Goal: Task Accomplishment & Management: Manage account settings

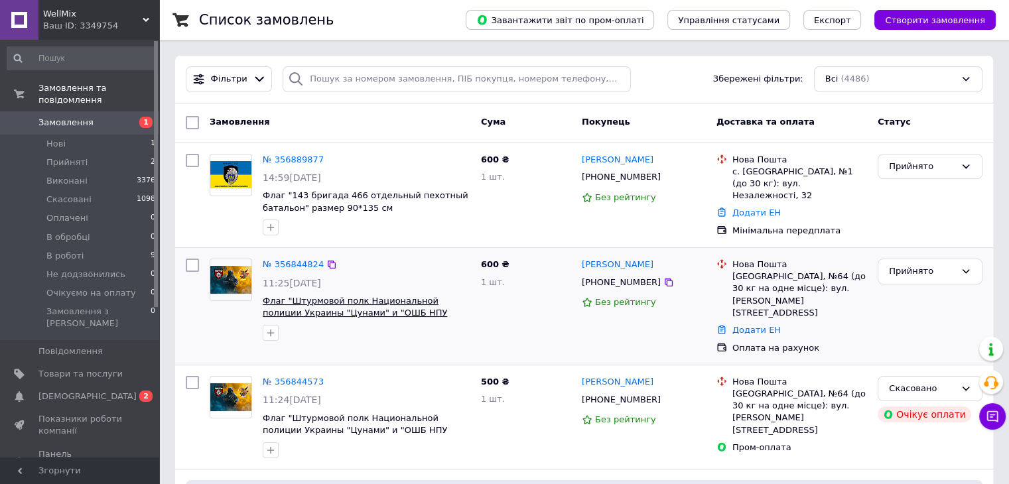
click at [318, 302] on span "Флаг "Штурмовой полк Национальной полиции Украины "Цунами" и "ОШБ НПУ "Лють. Ды…" at bounding box center [355, 313] width 184 height 34
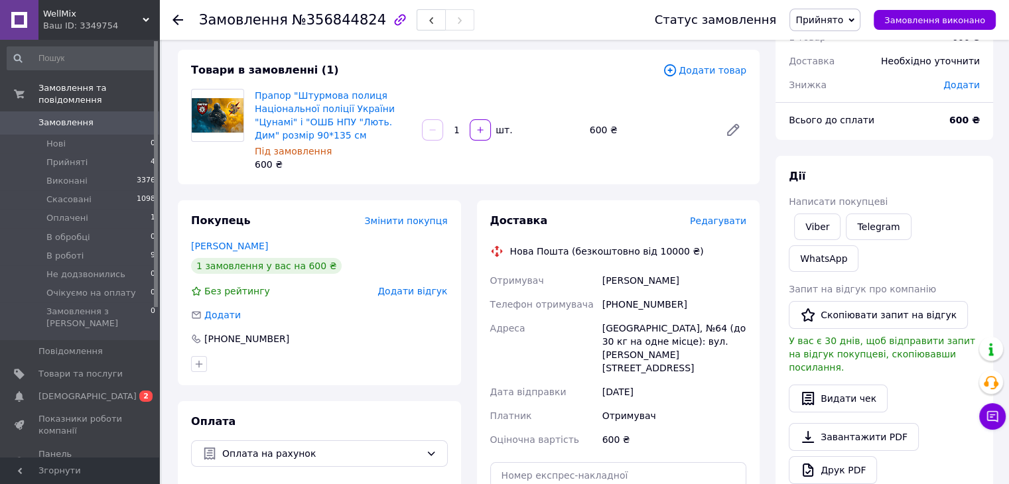
scroll to position [66, 0]
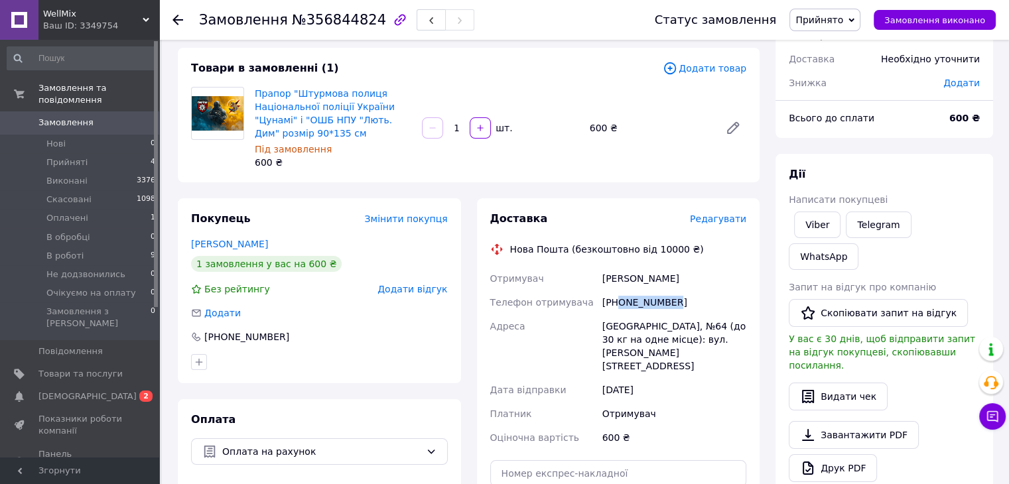
drag, startPoint x: 669, startPoint y: 304, endPoint x: 619, endPoint y: 304, distance: 49.7
click at [619, 304] on div "[PHONE_NUMBER]" at bounding box center [674, 303] width 149 height 24
copy div "0737344034"
drag, startPoint x: 706, startPoint y: 277, endPoint x: 594, endPoint y: 280, distance: 111.5
click at [594, 280] on div "Отримувач Старжинська Марія Телефон отримувача +380737344034 Адреса Одеса, №64 …" at bounding box center [618, 358] width 262 height 183
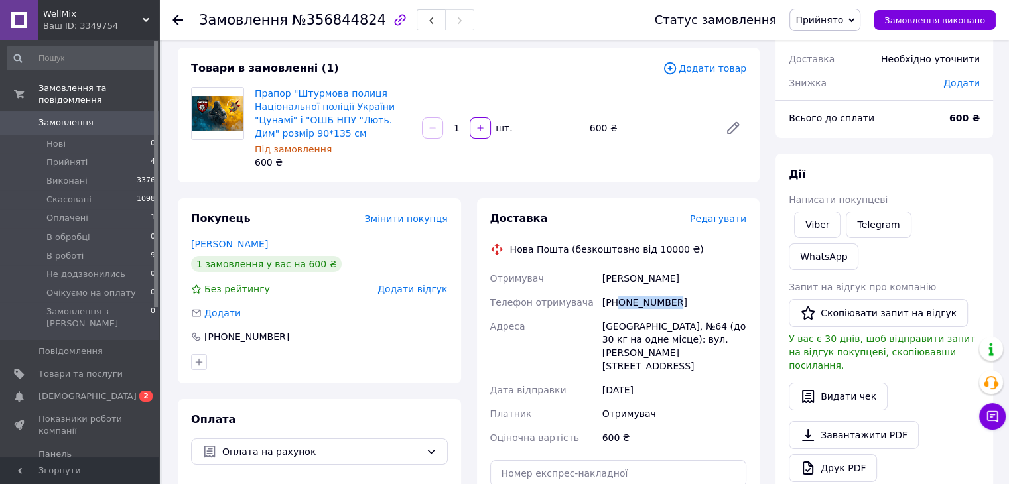
copy div "Отримувач Старжинська Марія"
click at [828, 12] on span "Прийнято" at bounding box center [824, 20] width 71 height 23
click at [827, 127] on li "В роботі" at bounding box center [841, 126] width 103 height 20
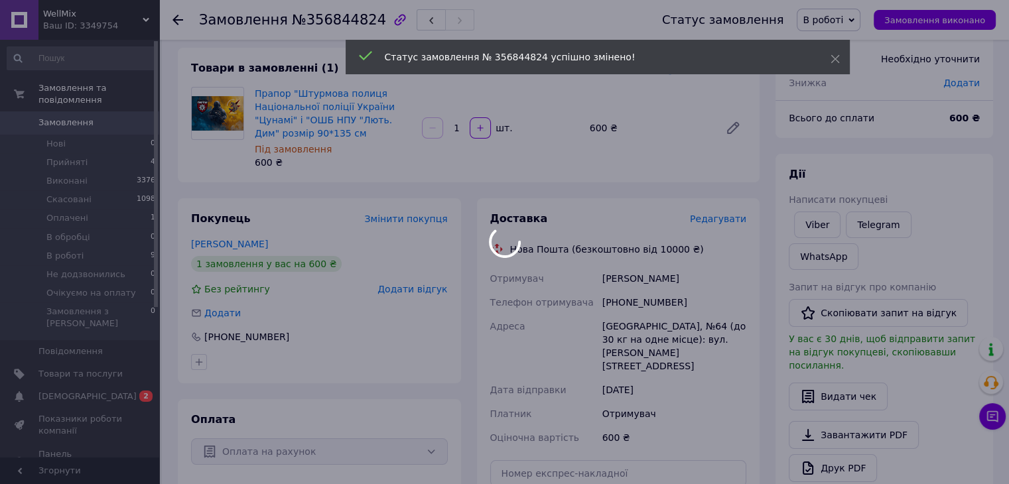
click at [45, 108] on div at bounding box center [504, 242] width 1009 height 484
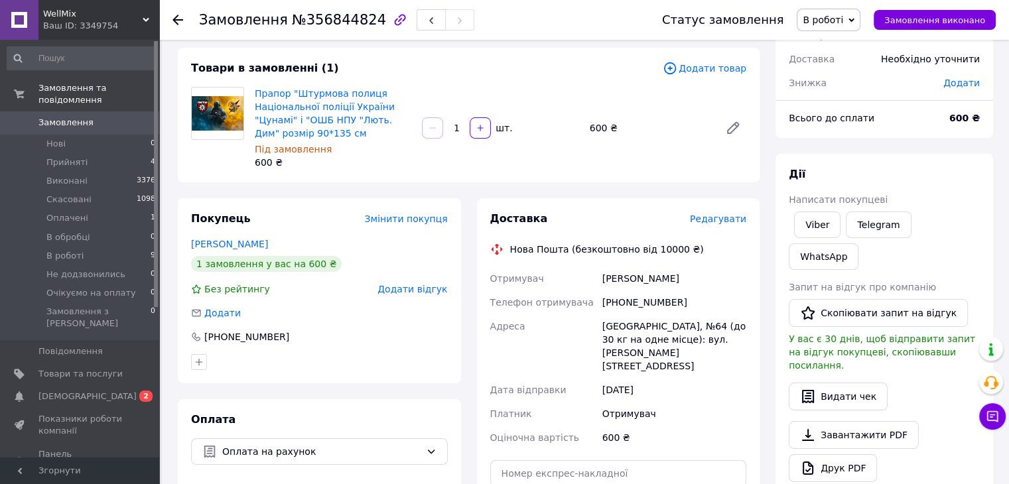
click at [80, 117] on span "Замовлення" at bounding box center [65, 123] width 55 height 12
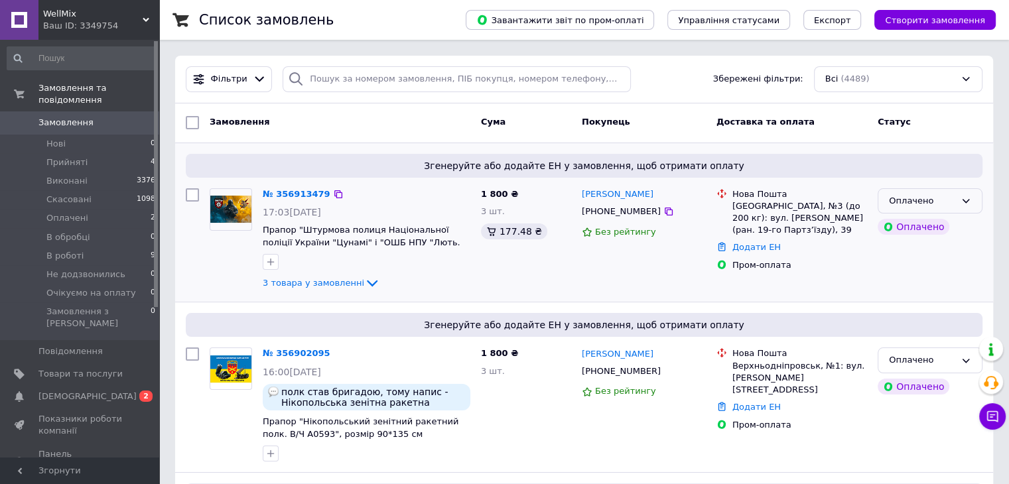
click at [960, 203] on div "Оплачено" at bounding box center [929, 201] width 105 height 26
click at [921, 226] on li "Прийнято" at bounding box center [929, 228] width 103 height 25
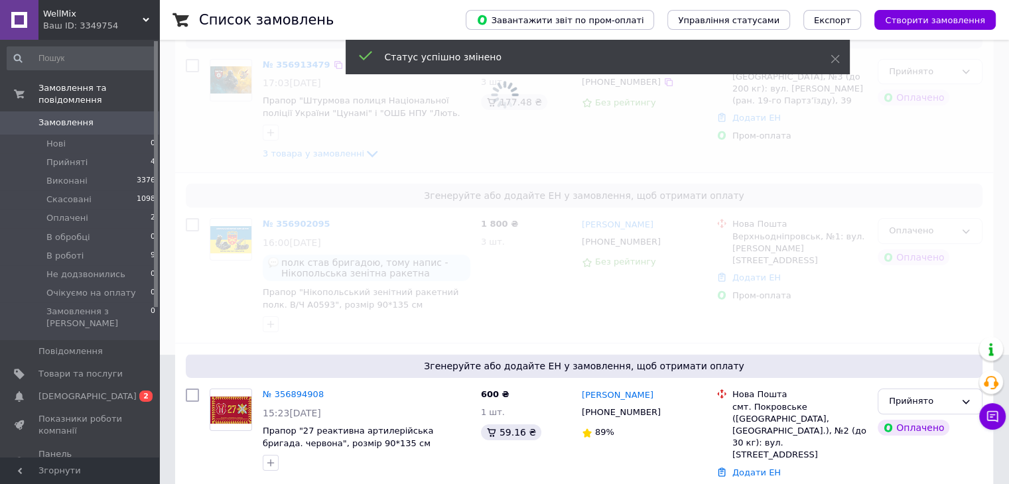
scroll to position [133, 0]
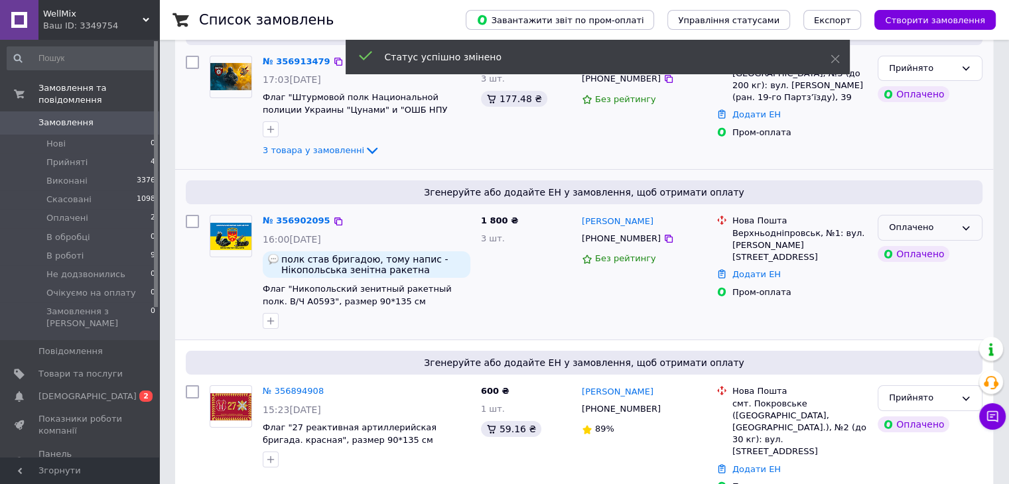
click at [954, 227] on div "Оплачено" at bounding box center [922, 228] width 66 height 14
click at [921, 255] on li "Прийнято" at bounding box center [929, 255] width 103 height 25
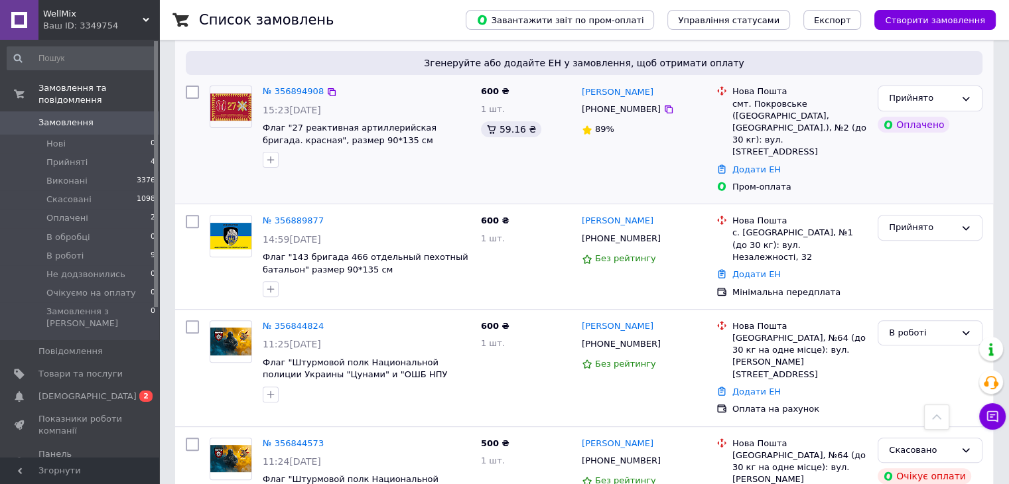
scroll to position [464, 0]
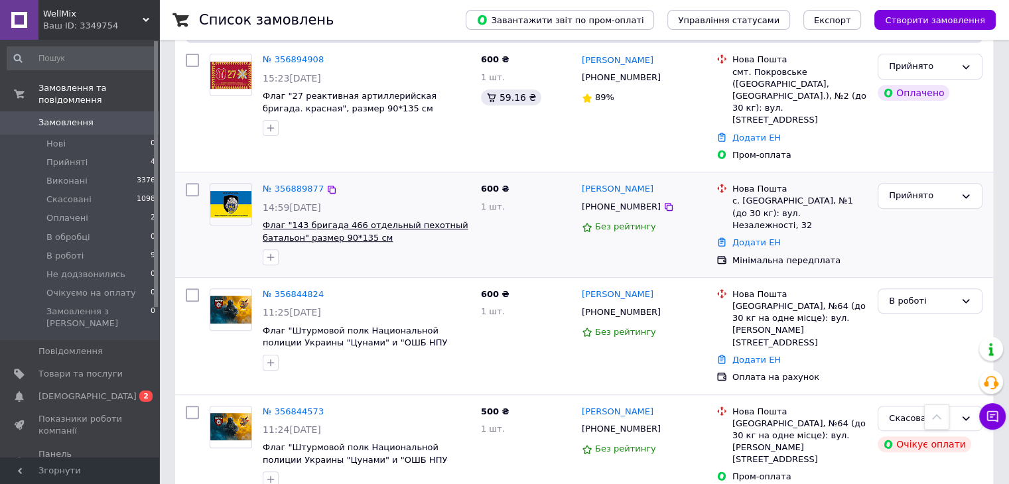
click at [313, 220] on span "Флаг "143 бригада 466 отдельный пехотный батальон" размер 90*135 см" at bounding box center [366, 231] width 206 height 23
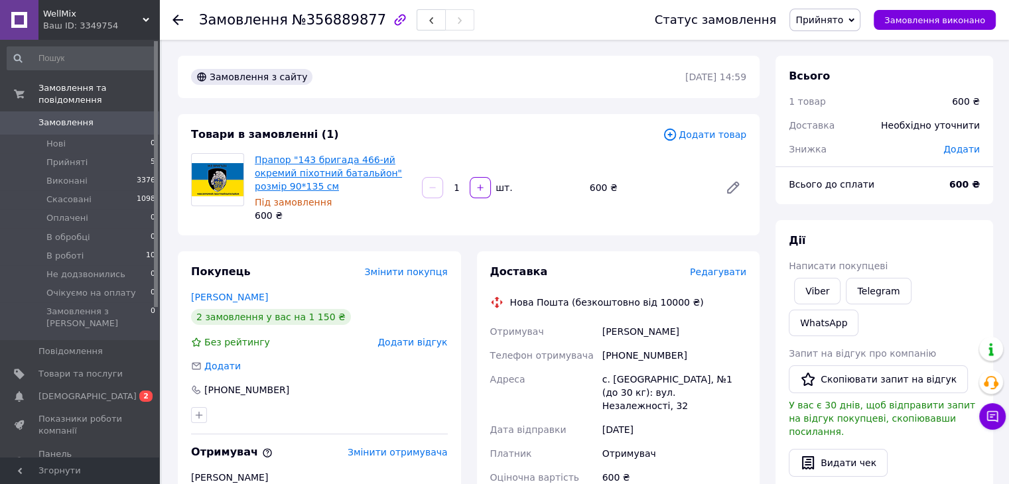
click at [293, 178] on link "Прапор "143 бригада 466-ий окремий піхотний батальйон" розмір 90*135 см" at bounding box center [328, 173] width 147 height 37
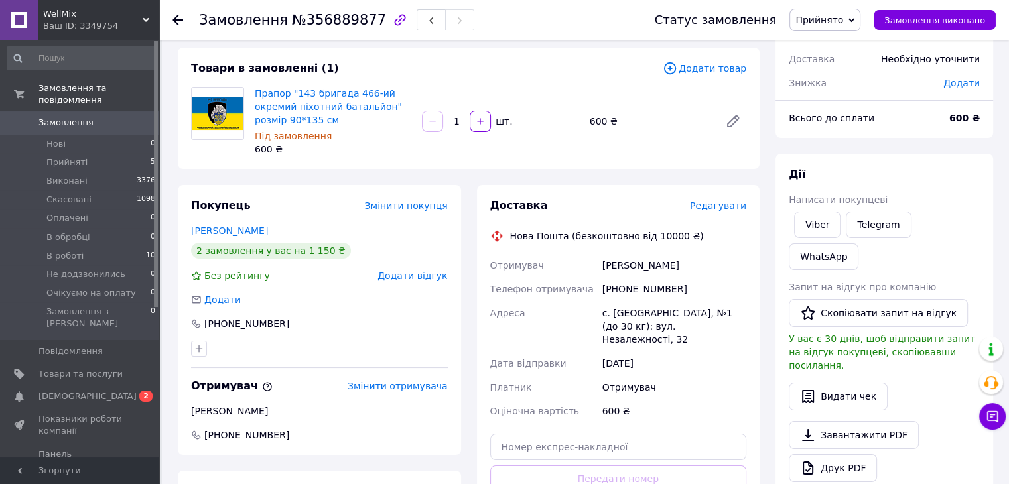
drag, startPoint x: 671, startPoint y: 263, endPoint x: 582, endPoint y: 263, distance: 88.9
click at [582, 263] on div "Отримувач Яткевич Наталія Телефон отримувача +380963062089 Адреса с. Нова Чорто…" at bounding box center [618, 338] width 262 height 170
copy div "Отримувач Яткевич Наталія"
drag, startPoint x: 268, startPoint y: 234, endPoint x: 142, endPoint y: 231, distance: 126.0
click at [143, 231] on div "WellMix Ваш ID: 3349754 Сайт WellMix Кабінет покупця Перевірити стан системи Ст…" at bounding box center [504, 400] width 1009 height 932
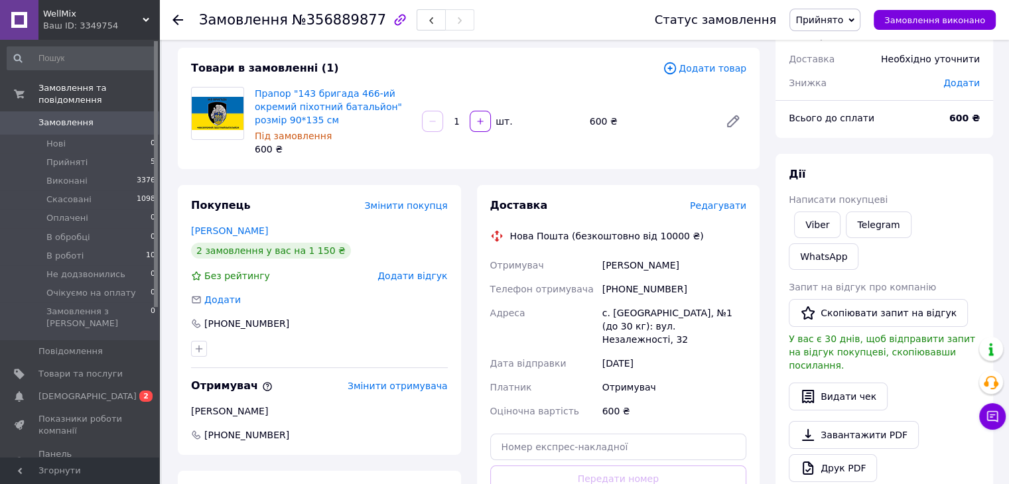
click at [273, 205] on div "Покупець Змінити покупця" at bounding box center [319, 205] width 257 height 15
drag, startPoint x: 267, startPoint y: 234, endPoint x: 190, endPoint y: 227, distance: 76.6
click at [190, 227] on div "Покупець Змінити покупця Яковчук Іванна 2 замовлення у вас на 1 150 ₴ Без рейти…" at bounding box center [319, 320] width 283 height 270
copy link "Яковчук Іванна"
drag, startPoint x: 678, startPoint y: 263, endPoint x: 597, endPoint y: 264, distance: 80.9
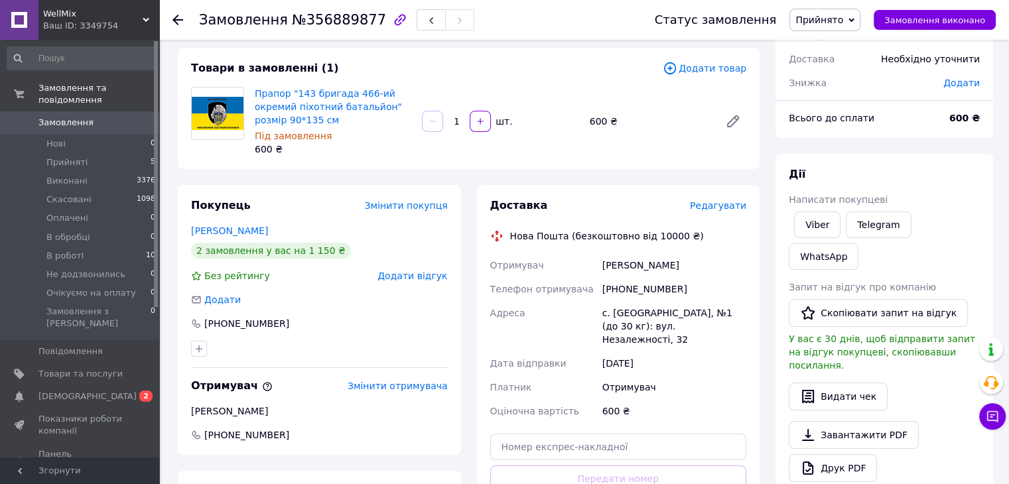
click at [597, 263] on div "Отримувач Яткевич Наталія Телефон отримувача +380963062089 Адреса с. Нова Чорто…" at bounding box center [618, 338] width 262 height 170
copy div "Отримувач Яткевич Наталія"
drag, startPoint x: 680, startPoint y: 290, endPoint x: 617, endPoint y: 290, distance: 63.0
click at [617, 290] on div "+380963062089" at bounding box center [674, 289] width 149 height 24
copy div "0963062089"
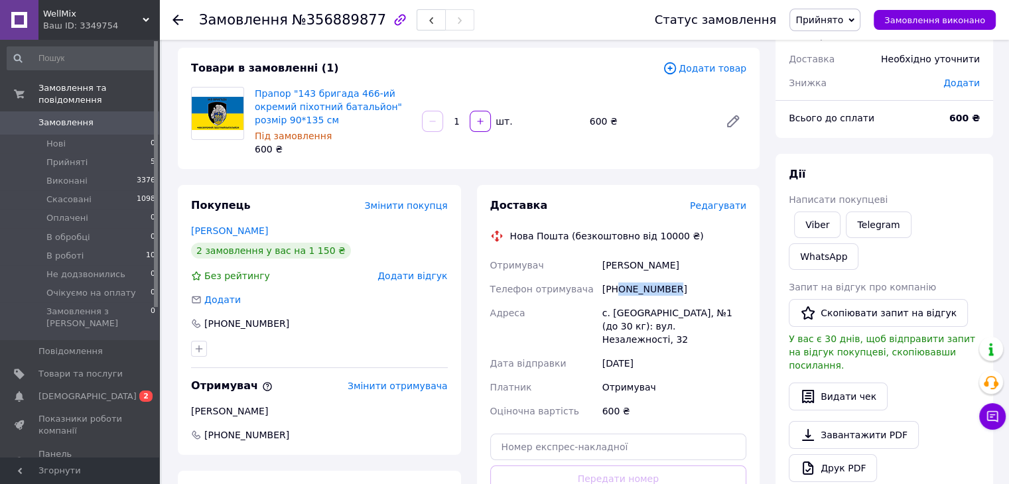
click at [832, 19] on span "Прийнято" at bounding box center [819, 20] width 48 height 11
click at [833, 122] on li "В роботі" at bounding box center [841, 126] width 103 height 20
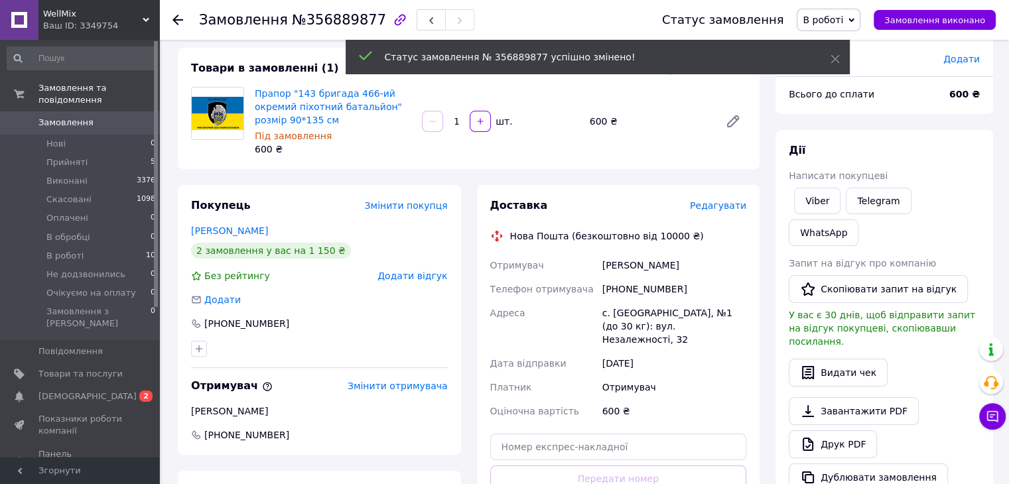
click at [68, 117] on span "Замовлення" at bounding box center [65, 123] width 55 height 12
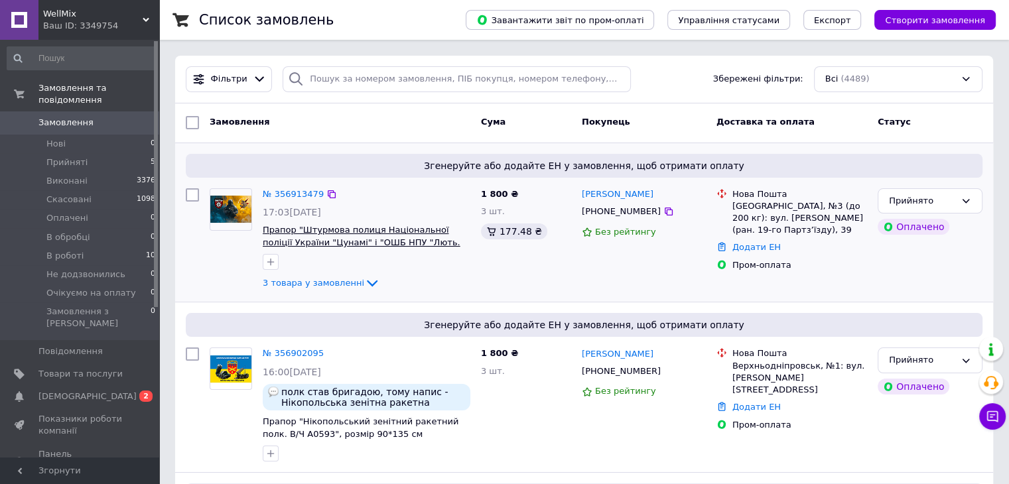
click at [351, 229] on span "Прапор "Штурмова полиця Національної поліції України "Цунамі" і "ОШБ НПУ "Лють.…" at bounding box center [362, 242] width 198 height 34
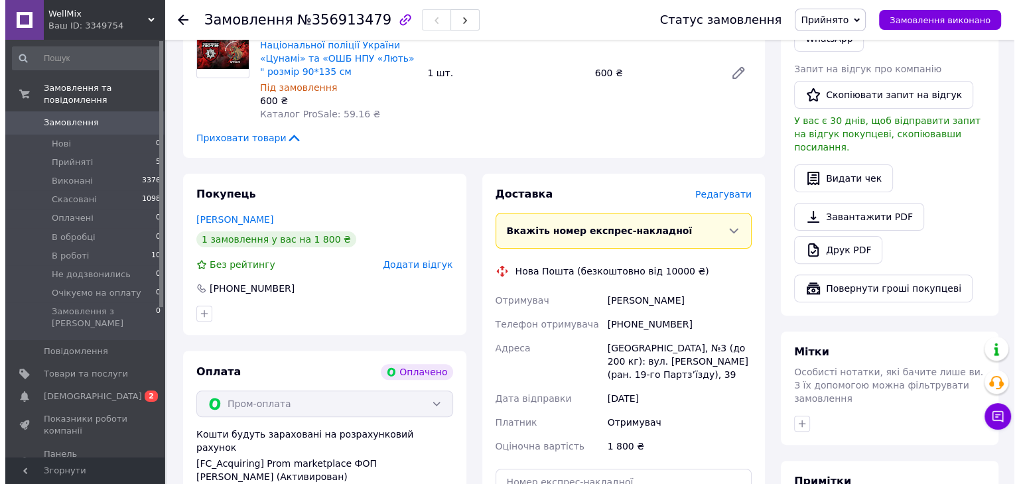
scroll to position [398, 0]
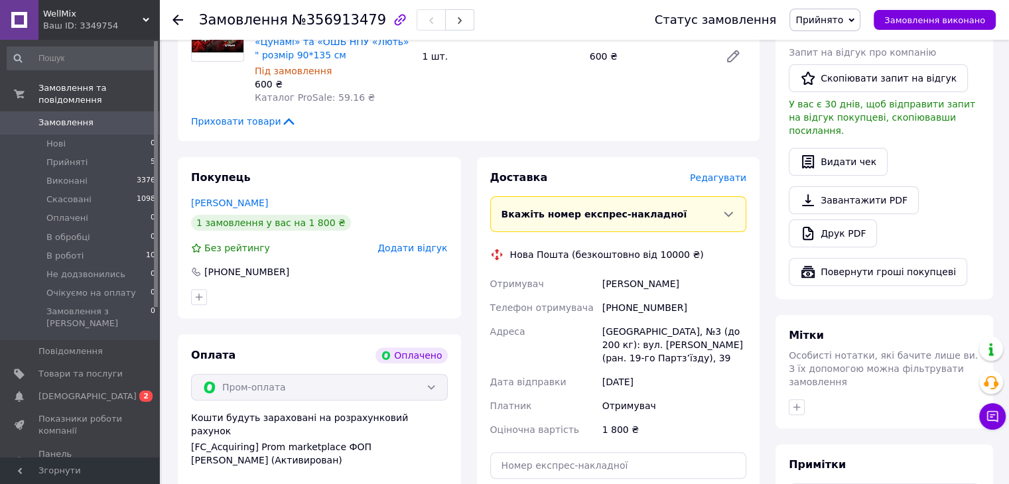
click at [719, 181] on span "Редагувати" at bounding box center [718, 177] width 56 height 11
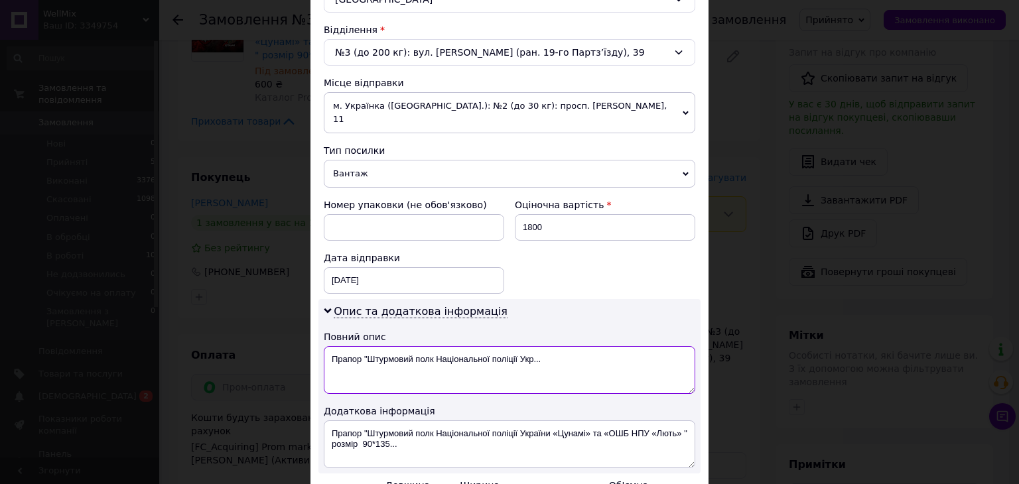
click at [549, 346] on textarea "Прапор "Штурмовий полк Національної поліції Укр..." at bounding box center [509, 370] width 371 height 48
type textarea "Прапор"
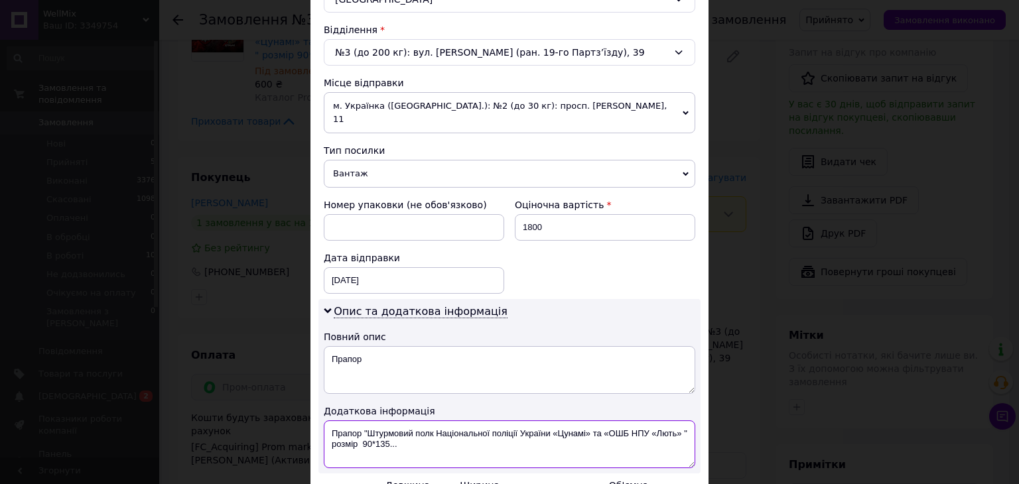
click at [406, 430] on textarea "Прапор "Штурмовий полк Національної поліції України «Цунамі» та «ОШБ НПУ «Лють»…" at bounding box center [509, 444] width 371 height 48
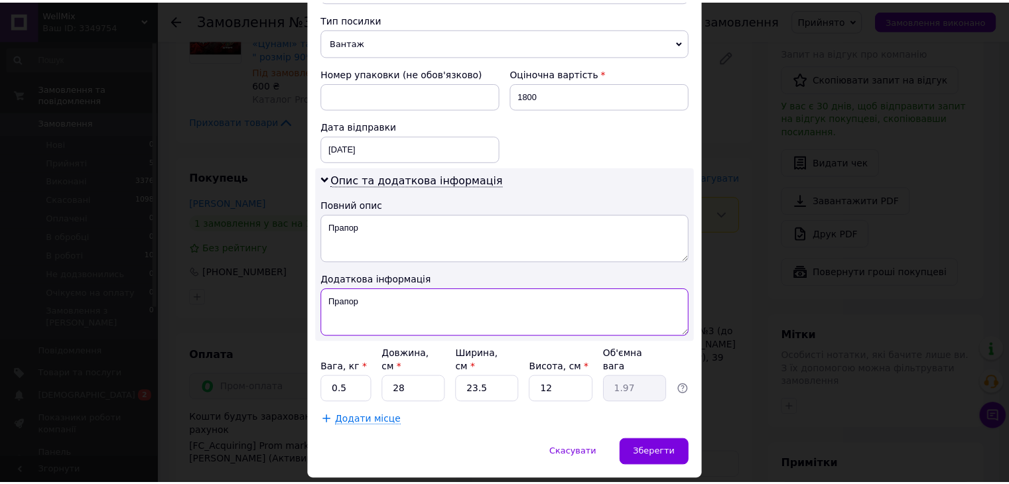
scroll to position [541, 0]
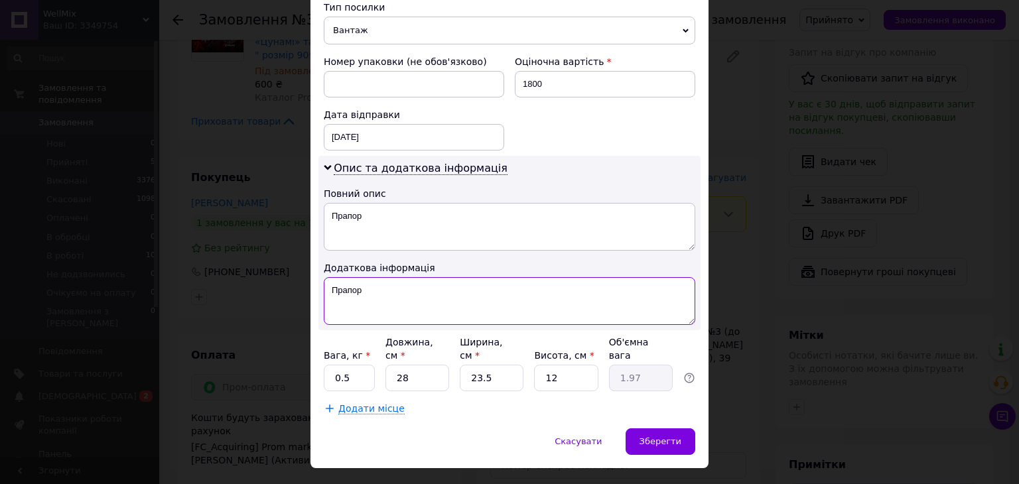
type textarea "Прапор"
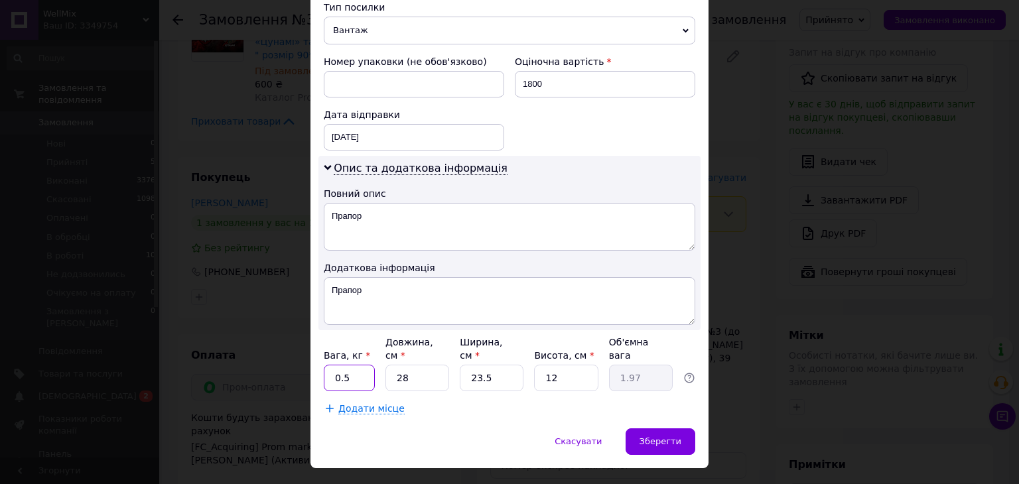
click at [358, 365] on input "0.5" at bounding box center [349, 378] width 51 height 27
type input "0"
type input "1"
click at [432, 365] on input "28" at bounding box center [417, 378] width 64 height 27
type input "2"
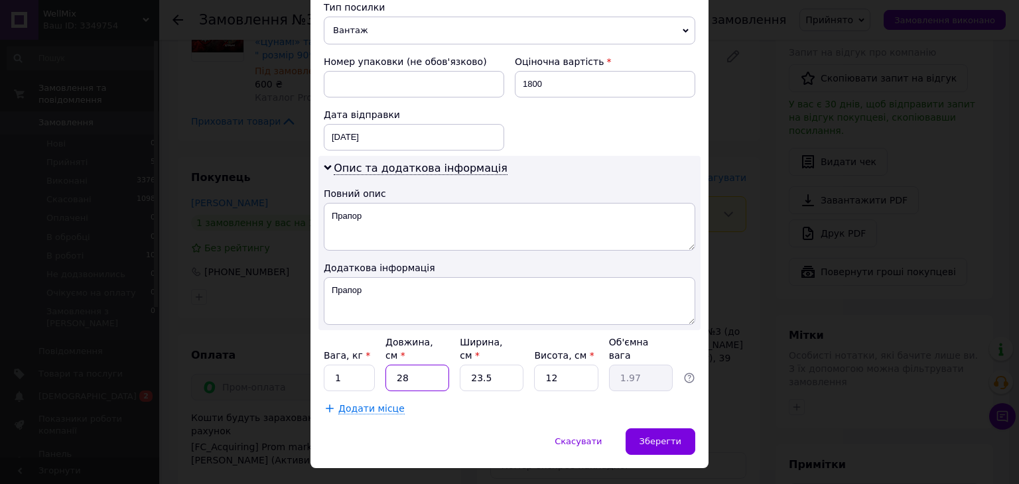
type input "0.14"
type input "3"
type input "0.21"
type input "38"
type input "2.68"
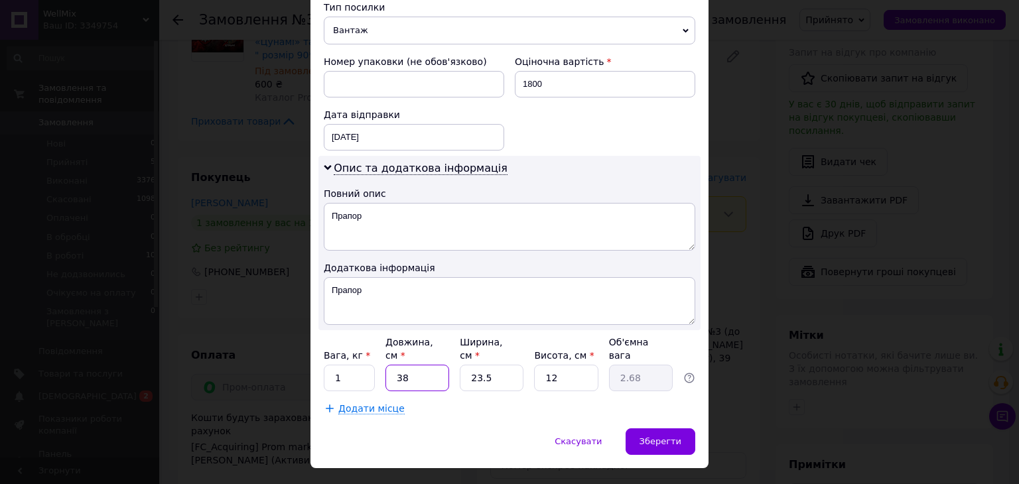
type input "38"
click at [493, 365] on input "23.5" at bounding box center [492, 378] width 64 height 27
type input "23."
type input "2.62"
type input "2"
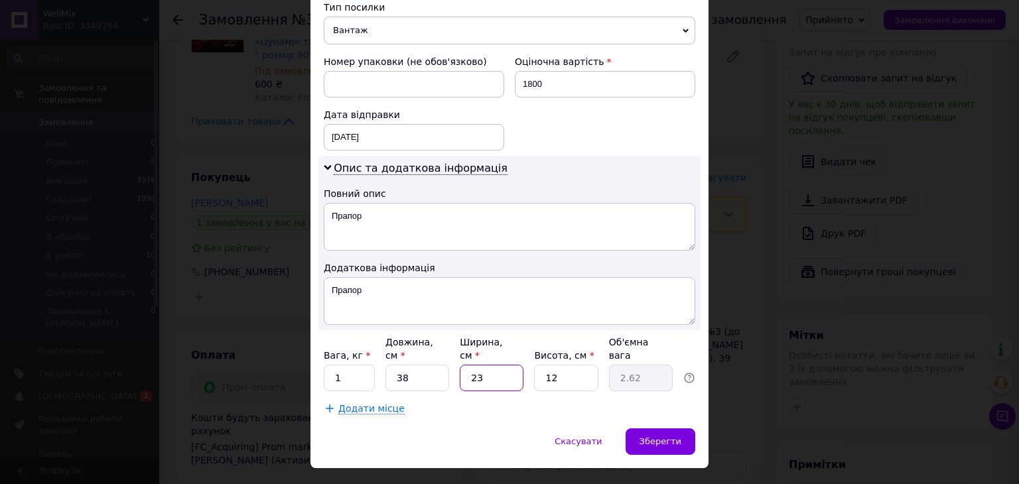
type input "0.23"
type input "3"
type input "0.34"
type input "34"
type input "3.88"
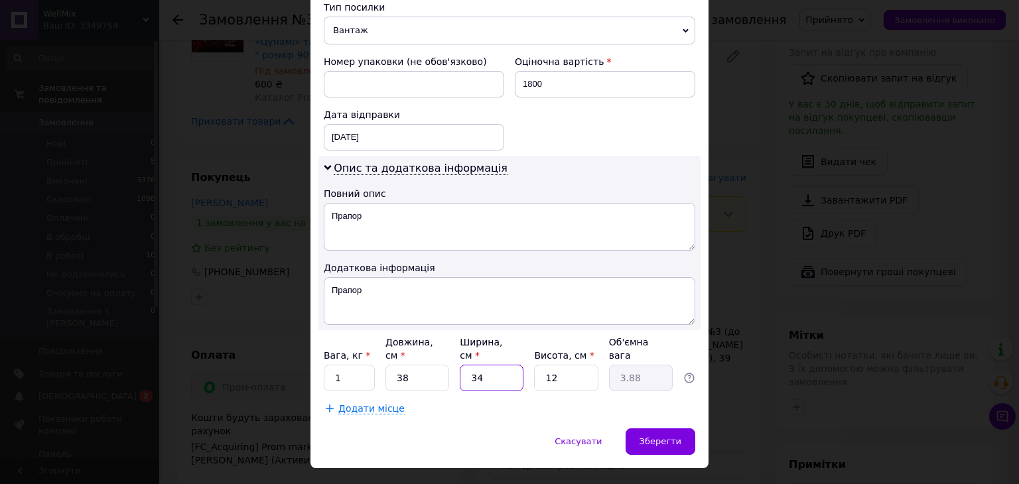
type input "34"
click at [555, 365] on input "12" at bounding box center [566, 378] width 64 height 27
type input "1"
type input "0.32"
type input "3"
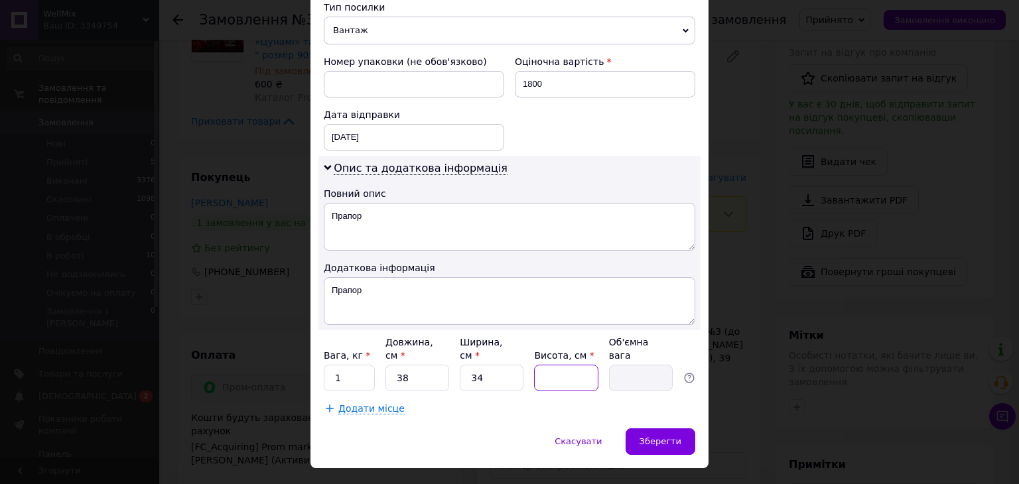
type input "0.97"
type input "4"
type input "1.29"
type input "3"
type input "0.97"
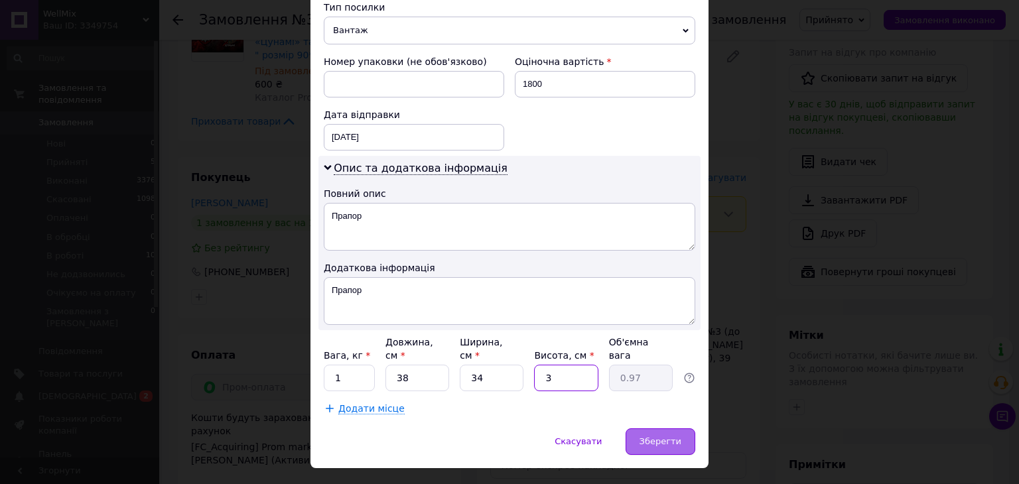
type input "3"
click at [657, 428] on div "Зберегти" at bounding box center [660, 441] width 70 height 27
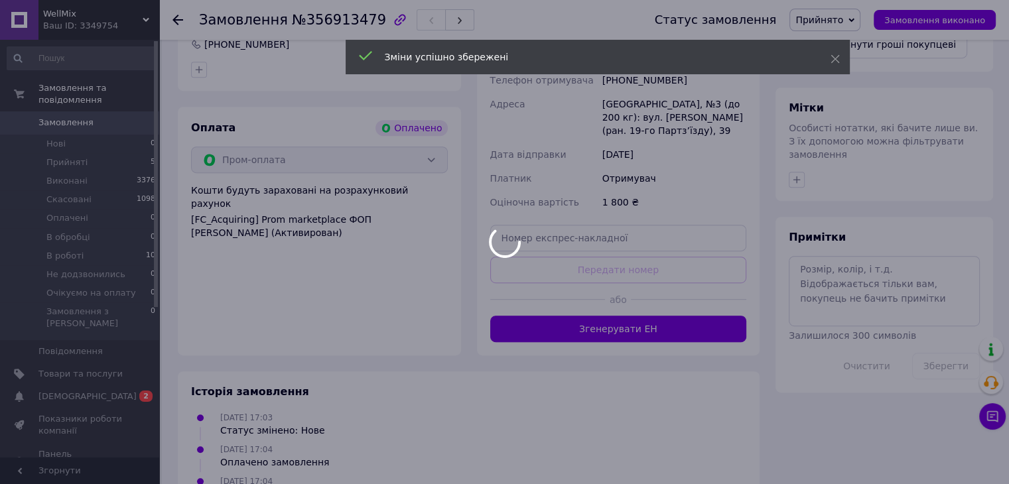
scroll to position [663, 0]
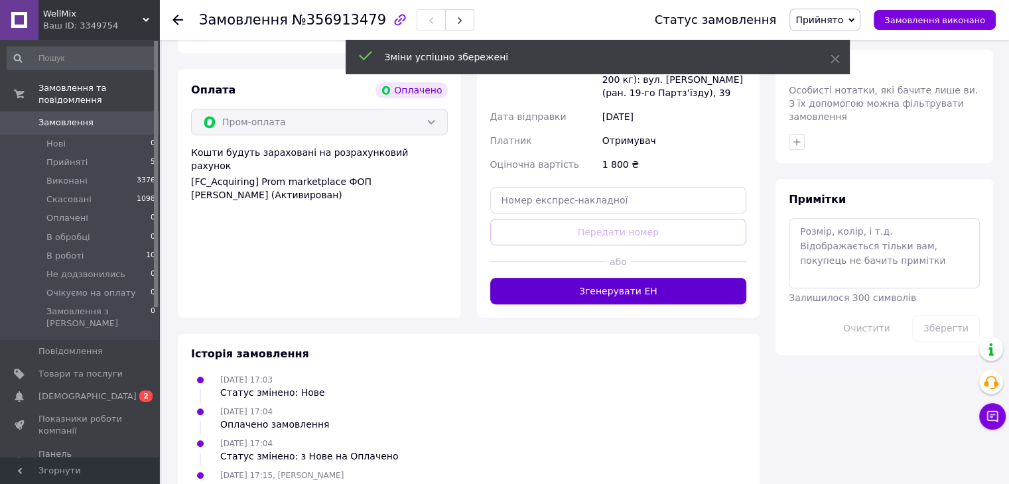
click at [621, 292] on button "Згенерувати ЕН" at bounding box center [618, 291] width 257 height 27
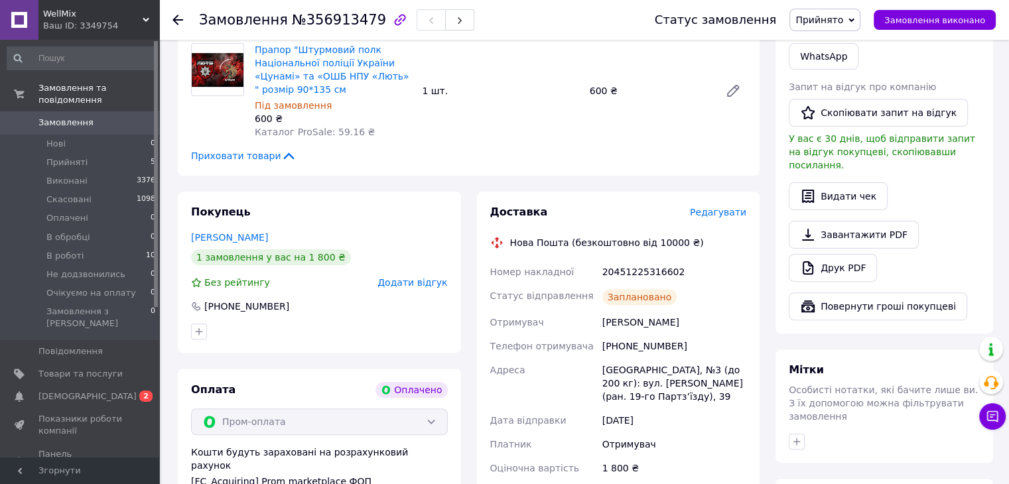
scroll to position [332, 0]
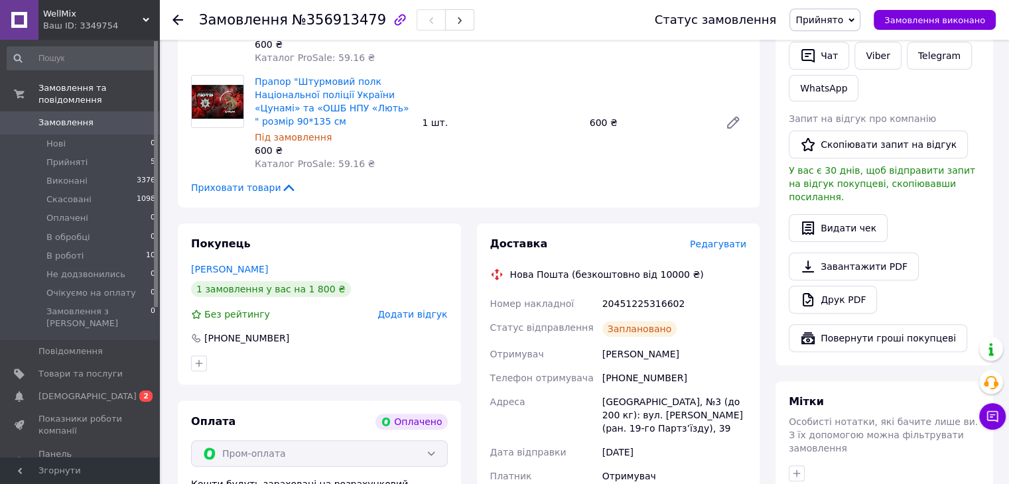
drag, startPoint x: 702, startPoint y: 357, endPoint x: 602, endPoint y: 360, distance: 100.2
click at [602, 360] on div "Марценюк Олександр" at bounding box center [674, 354] width 149 height 24
copy div "Марценюк Олександр"
drag, startPoint x: 670, startPoint y: 379, endPoint x: 617, endPoint y: 385, distance: 53.3
click at [617, 385] on div "[PHONE_NUMBER]" at bounding box center [674, 378] width 149 height 24
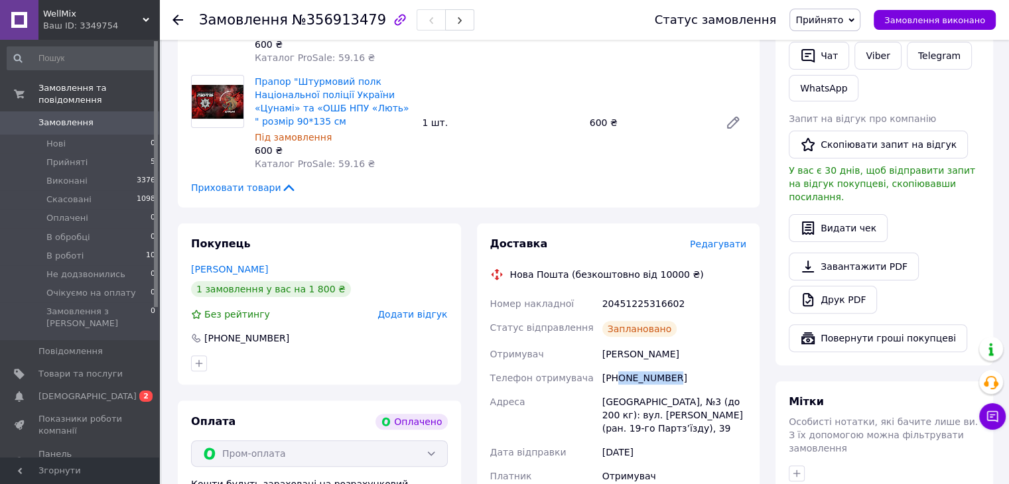
copy div "0962012739"
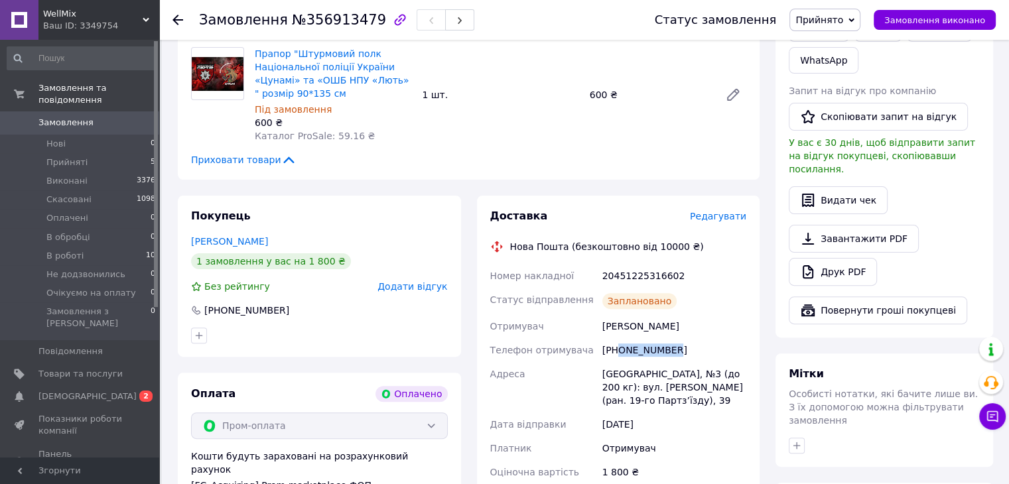
scroll to position [398, 0]
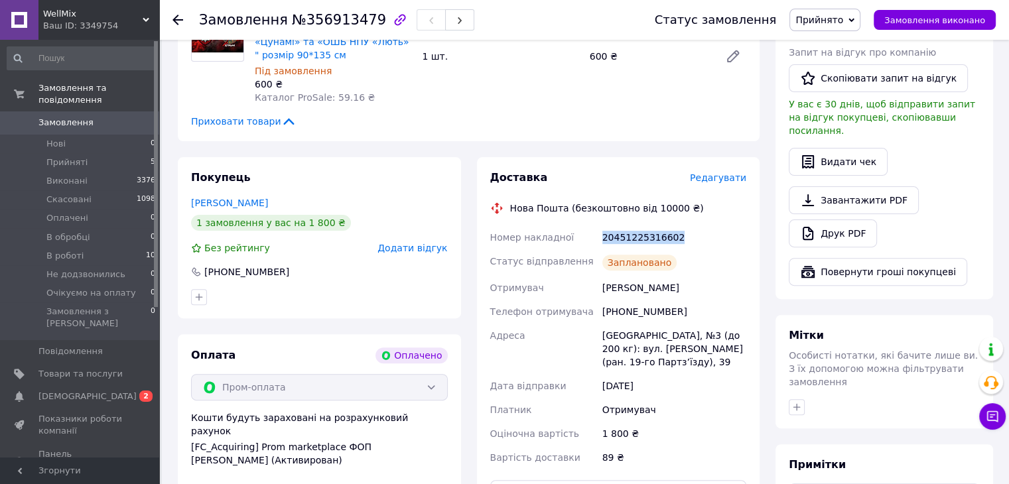
drag, startPoint x: 673, startPoint y: 237, endPoint x: 581, endPoint y: 239, distance: 91.5
click at [581, 239] on div "Номер накладної 20451225316602 Статус відправлення Заплановано Отримувач Марцен…" at bounding box center [618, 348] width 262 height 244
copy div "Номер накладної 20451225316602"
click at [856, 17] on span "Прийнято" at bounding box center [824, 20] width 71 height 23
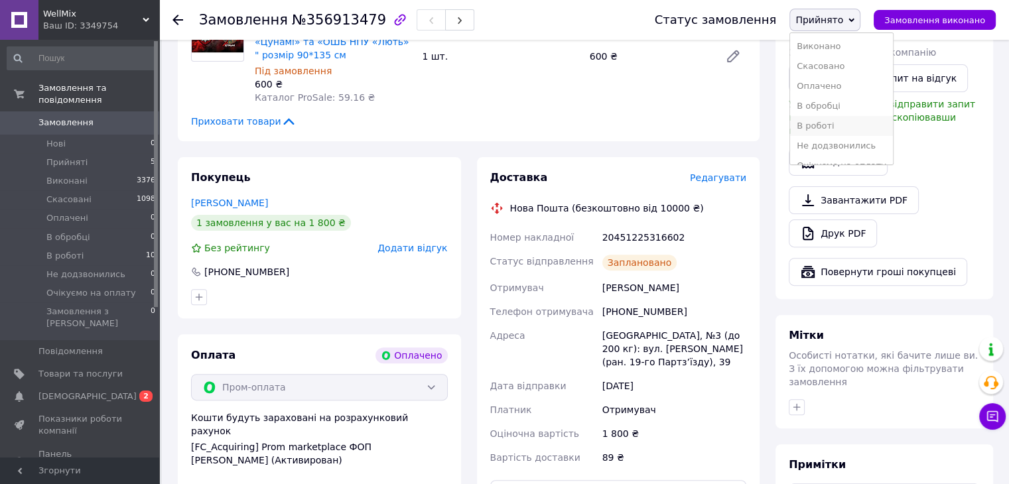
click at [825, 121] on li "В роботі" at bounding box center [841, 126] width 103 height 20
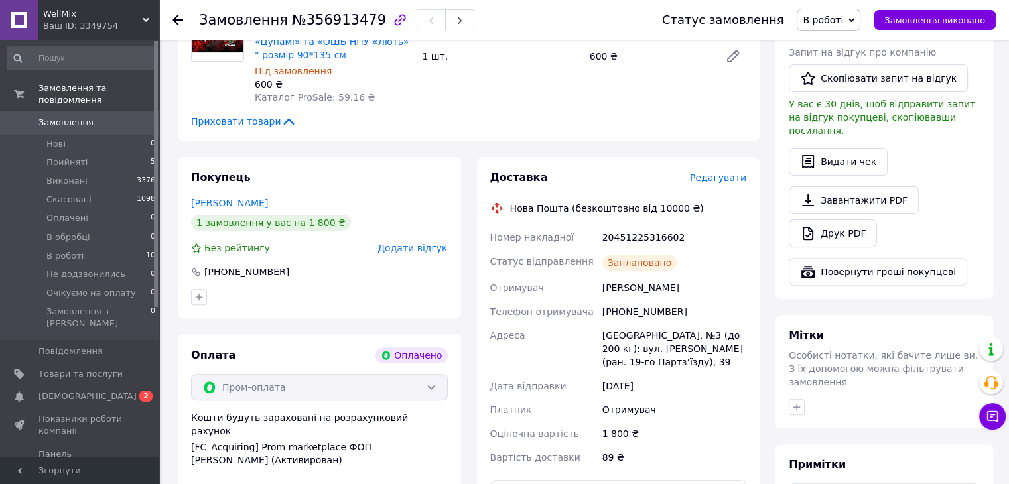
click at [81, 117] on span "Замовлення" at bounding box center [65, 123] width 55 height 12
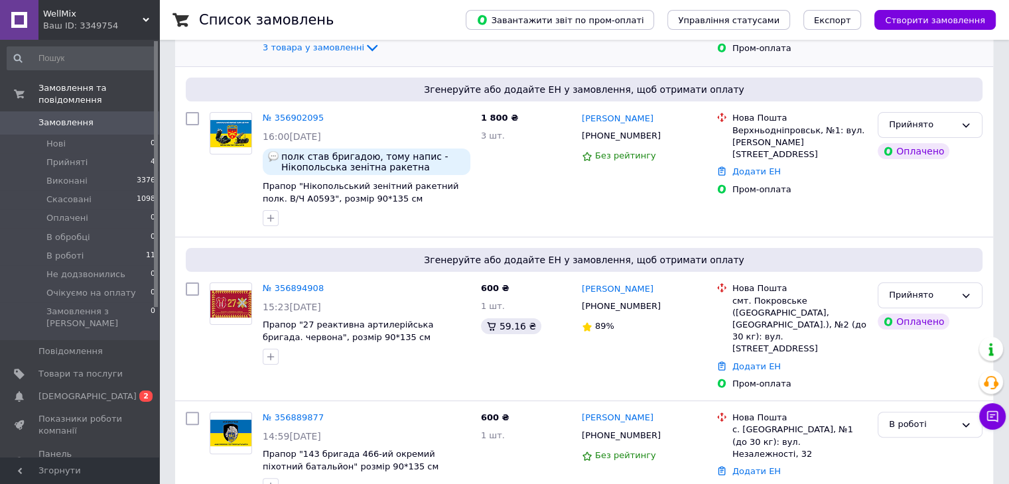
scroll to position [265, 0]
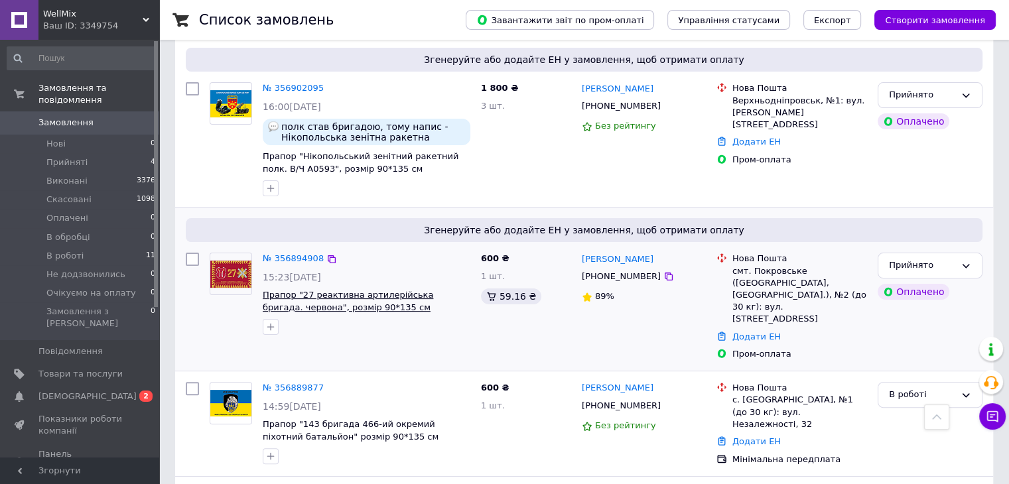
click at [338, 294] on span "Прапор "27 реактивна артилерійська бригада. червона", розмір 90*135 см" at bounding box center [348, 301] width 170 height 23
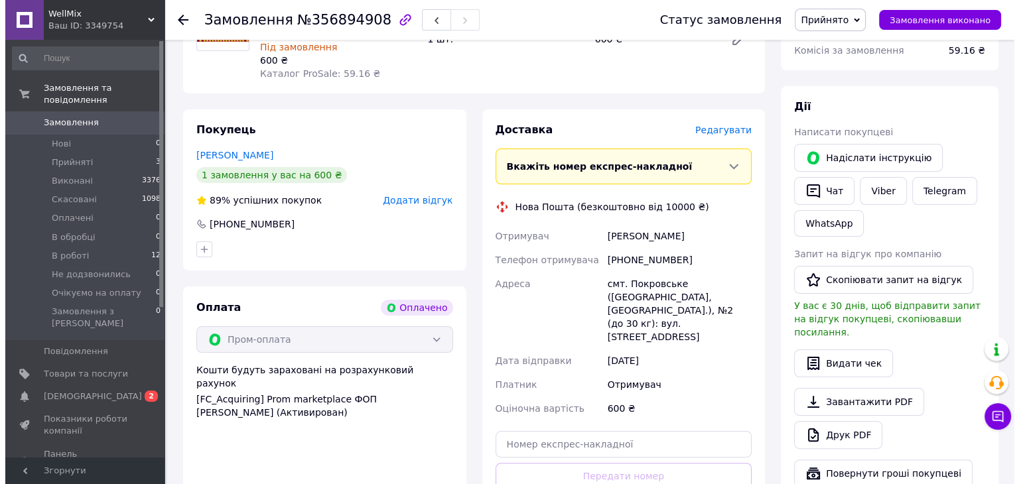
scroll to position [199, 0]
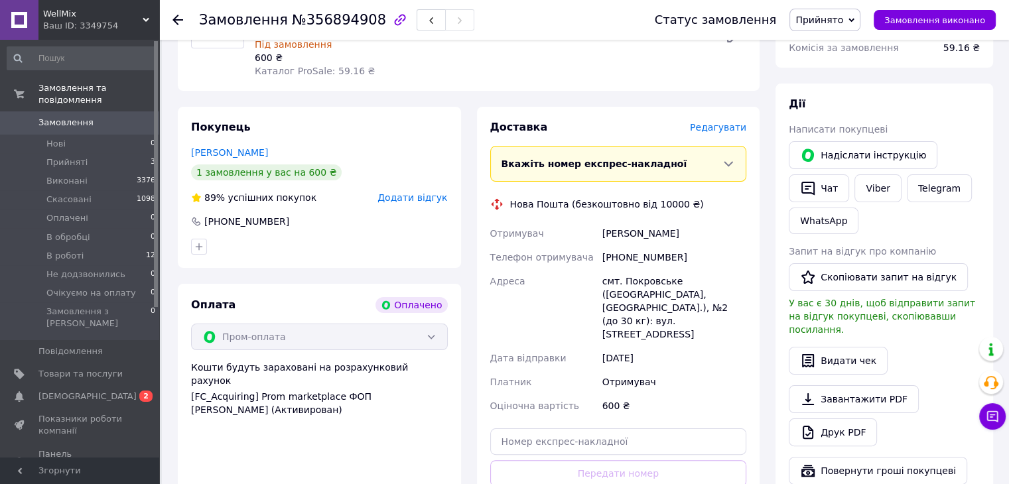
click at [722, 125] on span "Редагувати" at bounding box center [718, 127] width 56 height 11
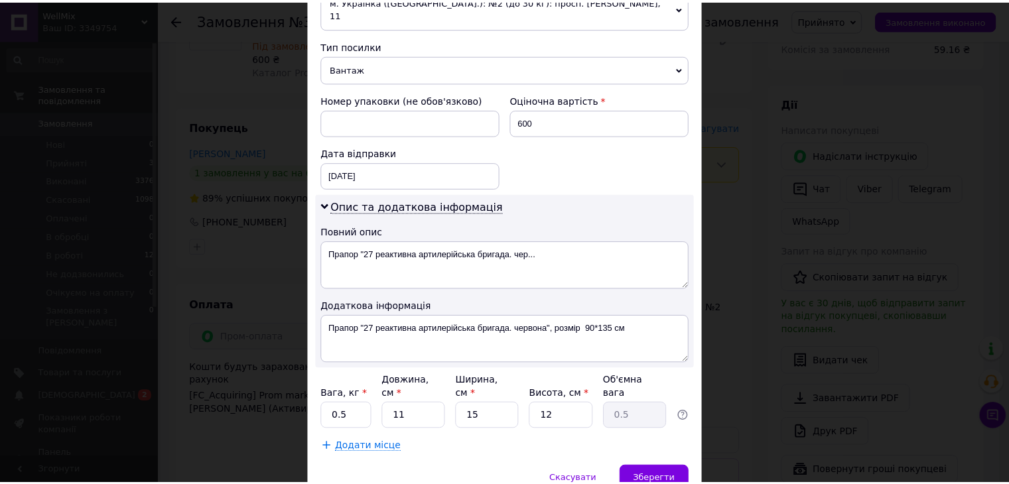
scroll to position [531, 0]
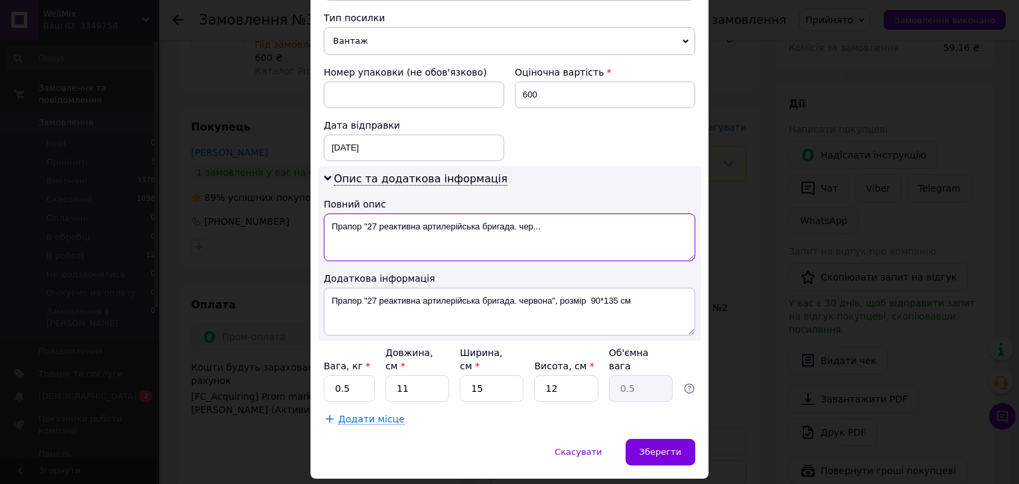
click at [577, 216] on textarea "Прапор "27 реактивна артилерійська бригада. чер..." at bounding box center [509, 238] width 371 height 48
type textarea "Прапор"
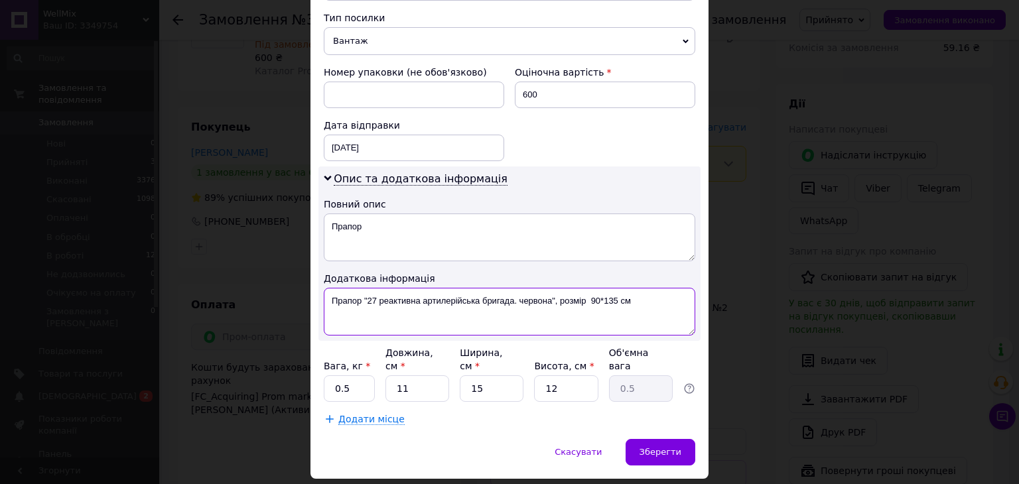
click at [639, 290] on textarea "Прапор "27 реактивна артилерійська бригада. червона", розмір 90*135 см" at bounding box center [509, 312] width 371 height 48
type textarea "Прапор"
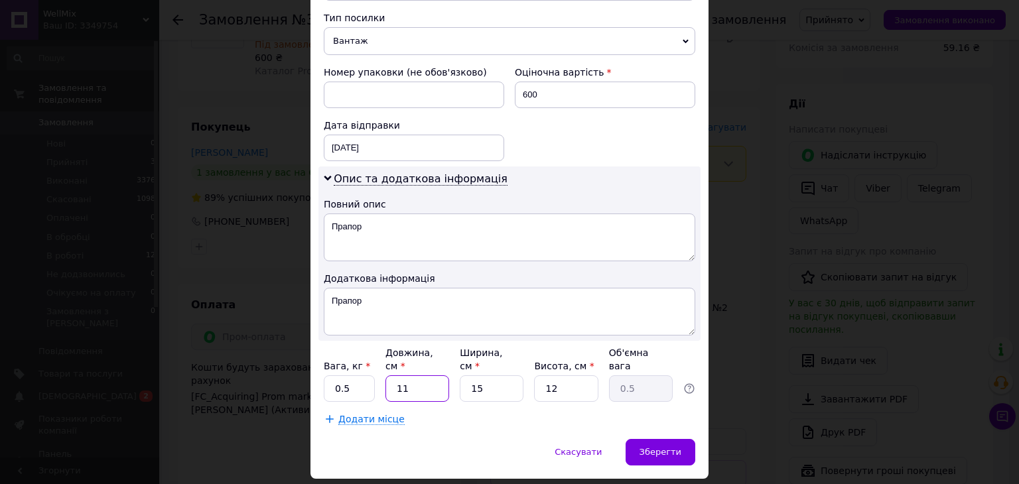
click at [425, 375] on input "11" at bounding box center [417, 388] width 64 height 27
type input "1"
type input "0.1"
type input "2"
type input "0.1"
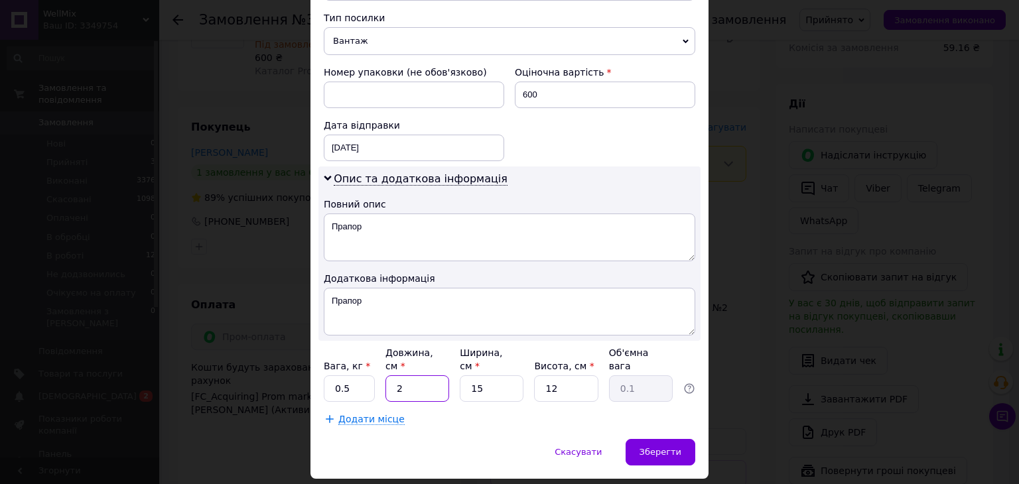
type input "28"
type input "1.26"
type input "28"
click at [499, 375] on input "15" at bounding box center [492, 388] width 64 height 27
type input "1"
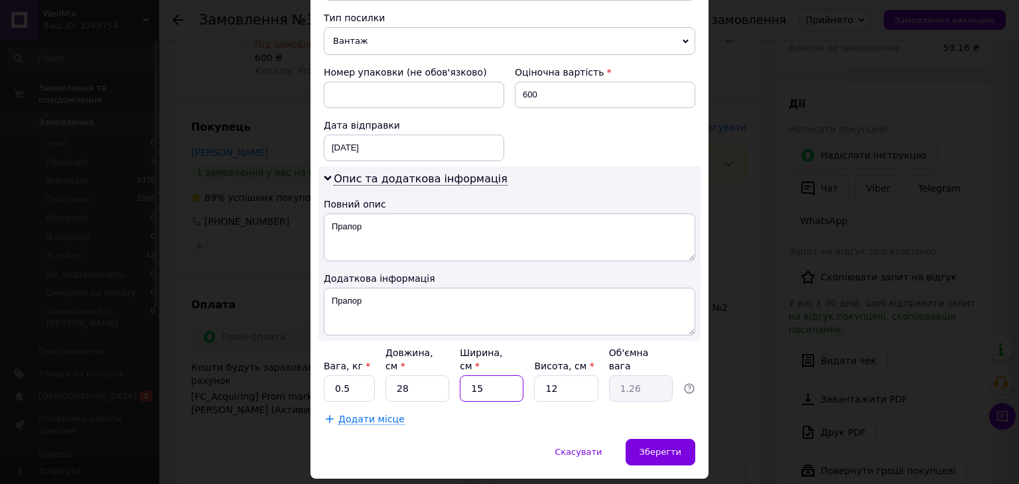
type input "0.1"
type input "2"
type input "0.17"
type input "24"
type input "2.02"
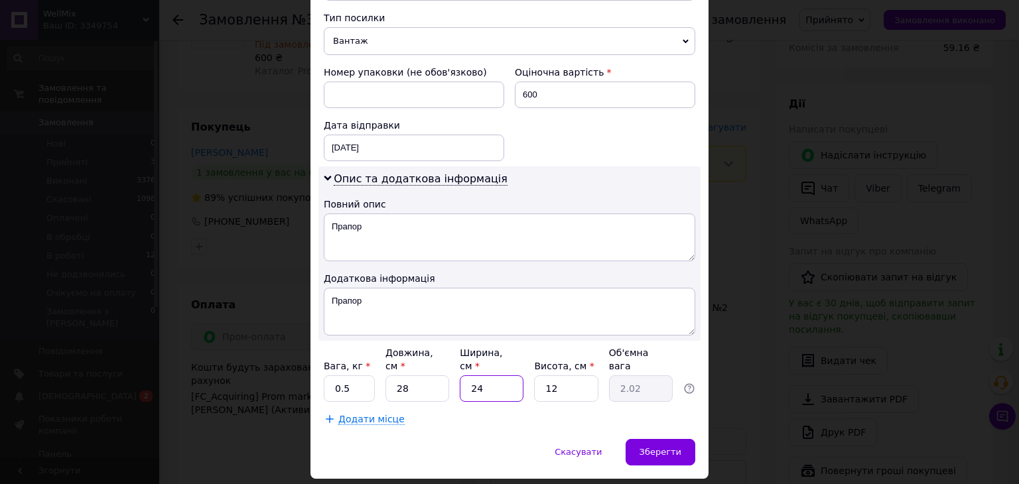
type input "24"
click at [574, 375] on input "12" at bounding box center [566, 388] width 64 height 27
type input "1"
type input "0.17"
type input "3"
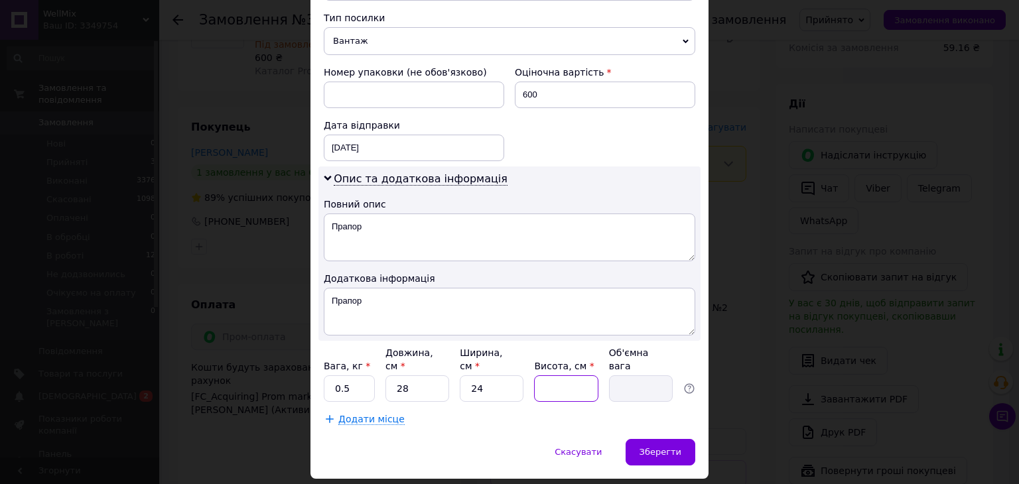
type input "0.5"
type input "3"
click at [669, 447] on span "Зберегти" at bounding box center [660, 452] width 42 height 10
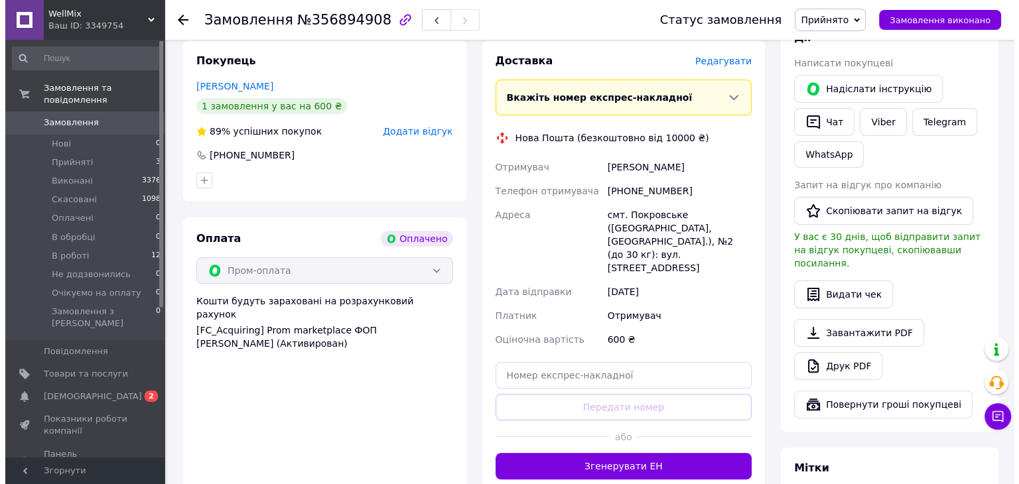
scroll to position [265, 0]
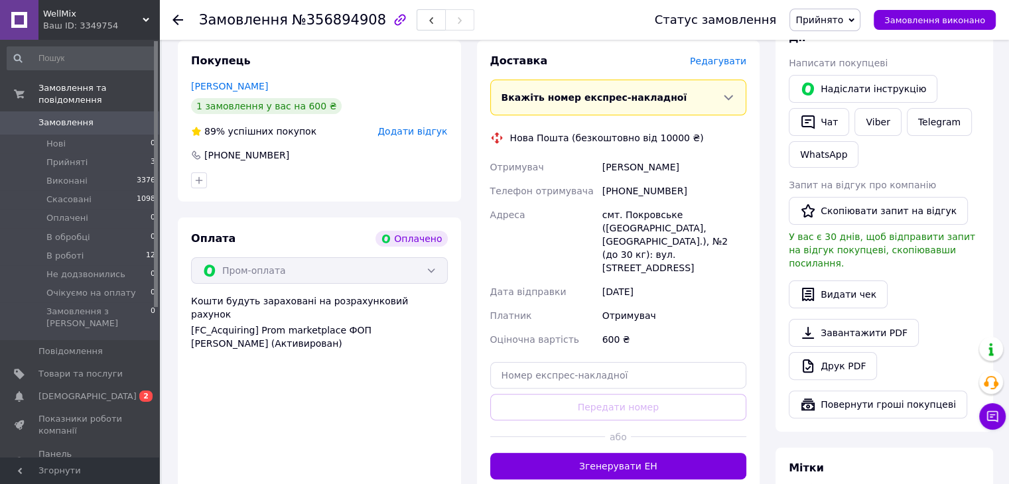
click at [709, 63] on span "Редагувати" at bounding box center [718, 61] width 56 height 11
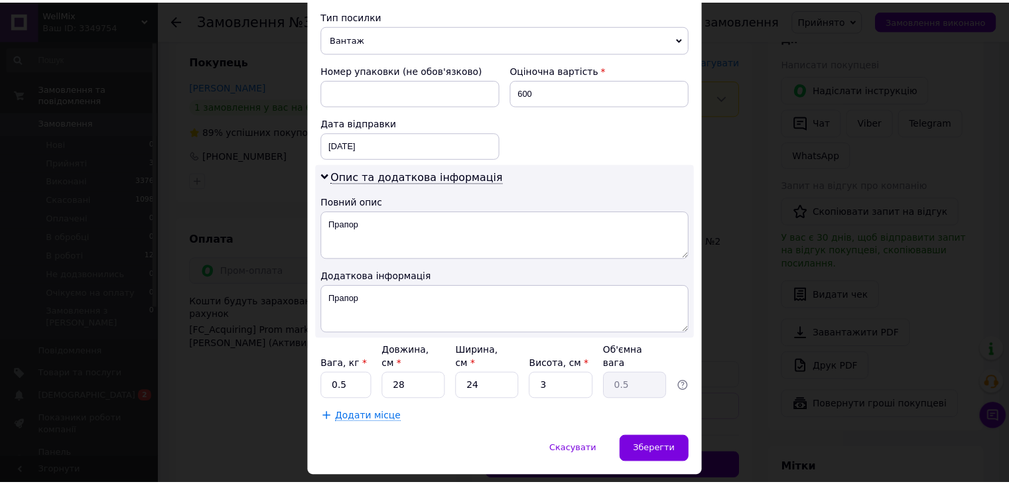
scroll to position [541, 0]
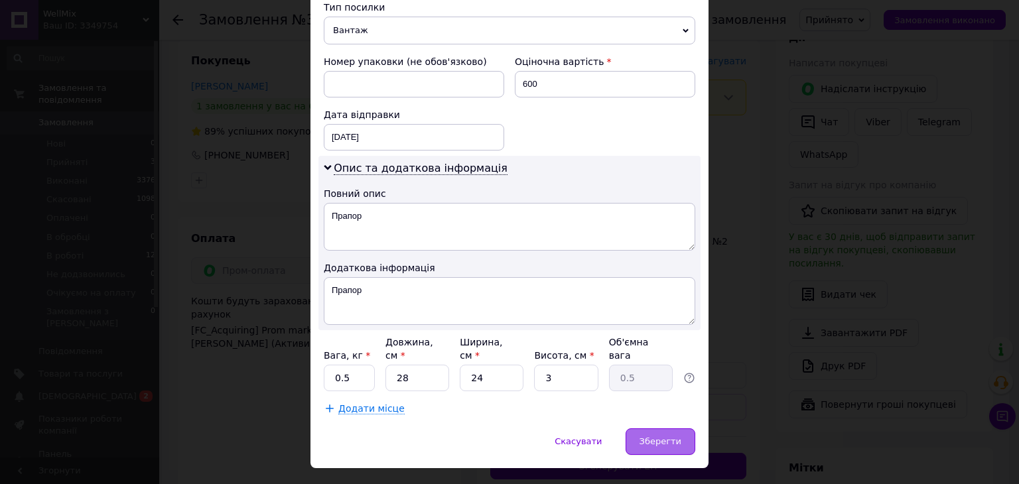
click at [661, 428] on div "Зберегти" at bounding box center [660, 441] width 70 height 27
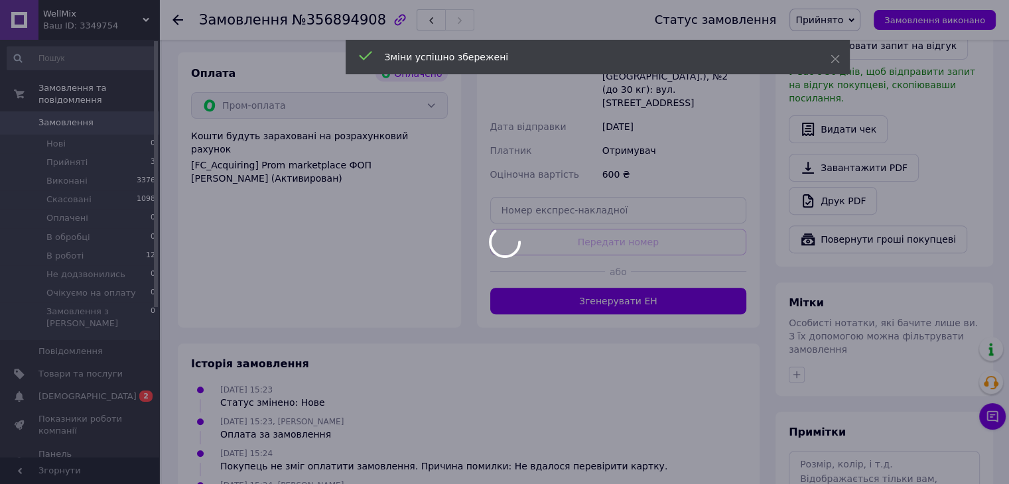
scroll to position [464, 0]
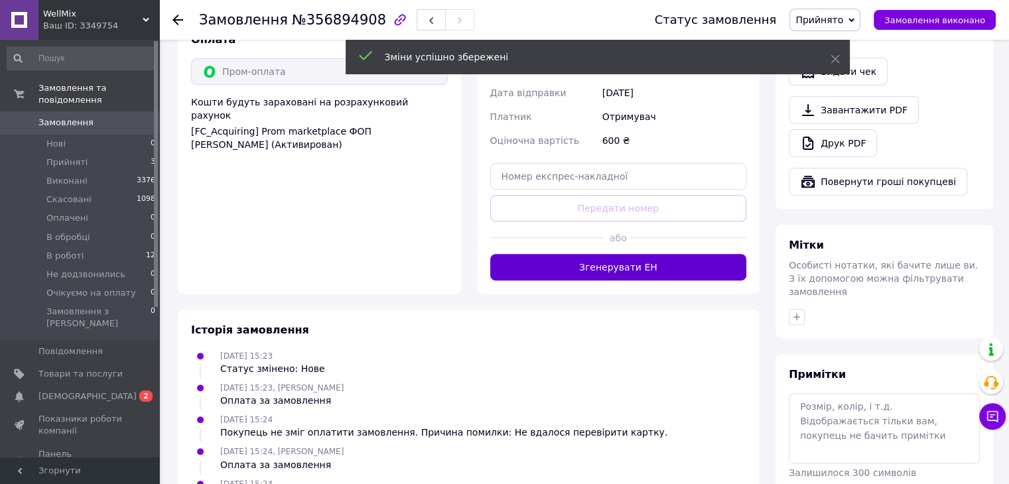
click at [633, 254] on button "Згенерувати ЕН" at bounding box center [618, 267] width 257 height 27
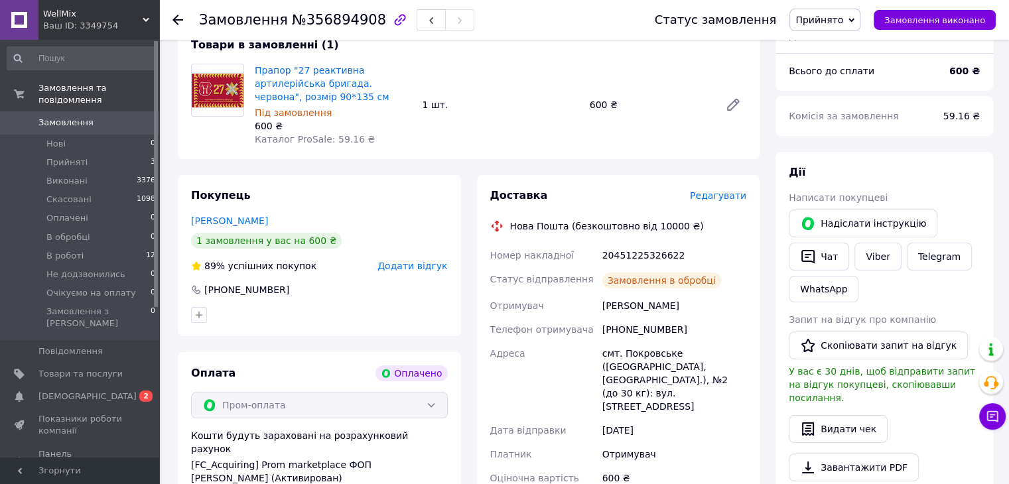
scroll to position [133, 0]
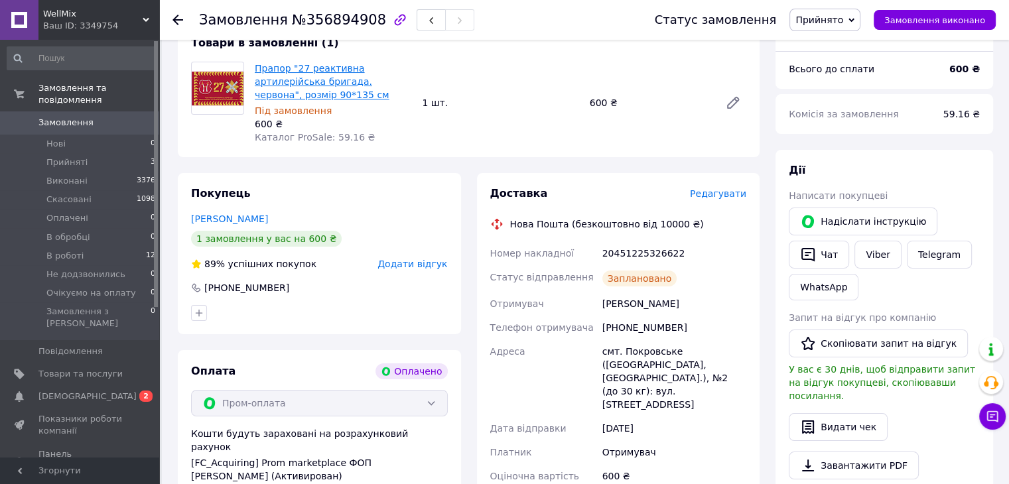
click at [324, 82] on link "Прапор "27 реактивна артилерійська бригада. червона", розмір 90*135 см" at bounding box center [322, 81] width 135 height 37
drag, startPoint x: 681, startPoint y: 302, endPoint x: 566, endPoint y: 302, distance: 115.4
click at [566, 302] on div "Номер накладної 20451225326622 Статус відправлення Заплановано Отримувач Сердюк…" at bounding box center [618, 376] width 262 height 271
copy div "Отримувач Сердюк Валерий"
drag, startPoint x: 669, startPoint y: 330, endPoint x: 620, endPoint y: 327, distance: 48.5
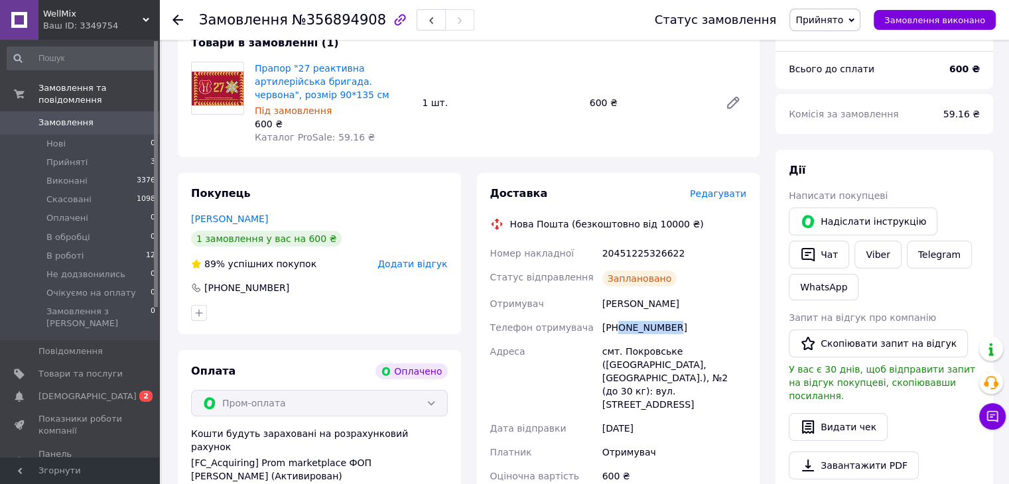
click at [620, 327] on div "[PHONE_NUMBER]" at bounding box center [674, 328] width 149 height 24
copy div "0669261642"
drag, startPoint x: 682, startPoint y: 253, endPoint x: 582, endPoint y: 253, distance: 100.2
click at [582, 253] on div "Номер накладної 20451225326622 Статус відправлення Заплановано Отримувач Сердюк…" at bounding box center [618, 376] width 262 height 271
copy div "Номер накладної 20451225326622"
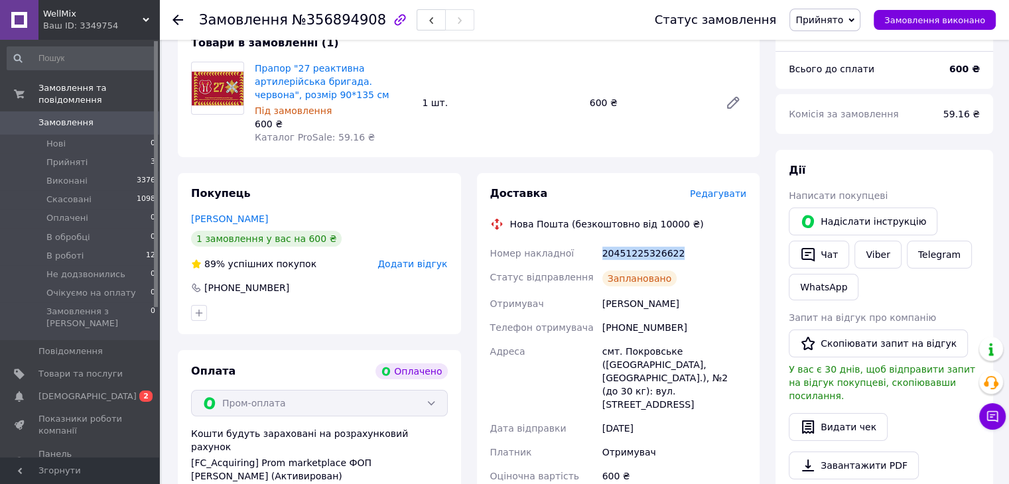
click at [842, 20] on span "Прийнято" at bounding box center [819, 20] width 48 height 11
click at [834, 123] on li "В роботі" at bounding box center [841, 126] width 103 height 20
click at [84, 117] on span "Замовлення" at bounding box center [65, 123] width 55 height 12
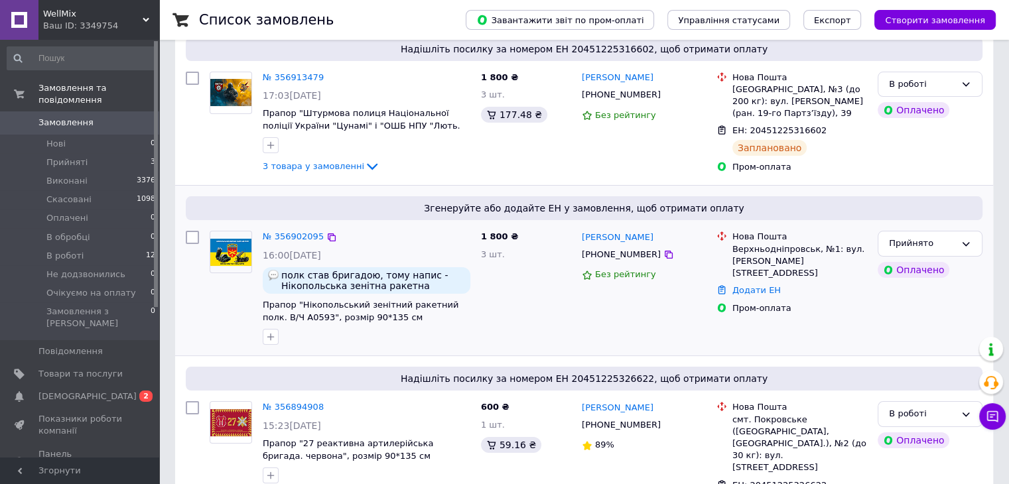
scroll to position [133, 0]
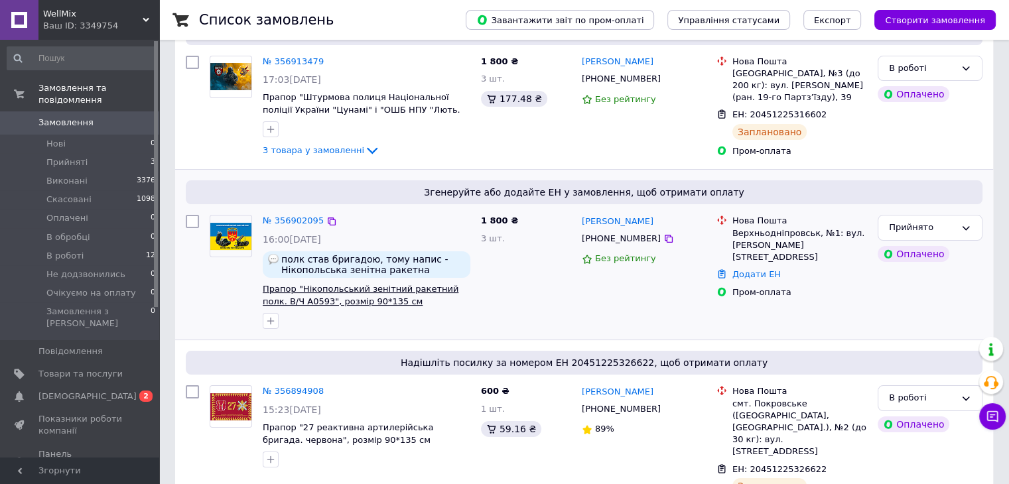
click at [345, 287] on span "Прапор "Нікопольський зенітний ракетний полк. В/Ч А0593", розмір 90*135 см" at bounding box center [361, 295] width 196 height 23
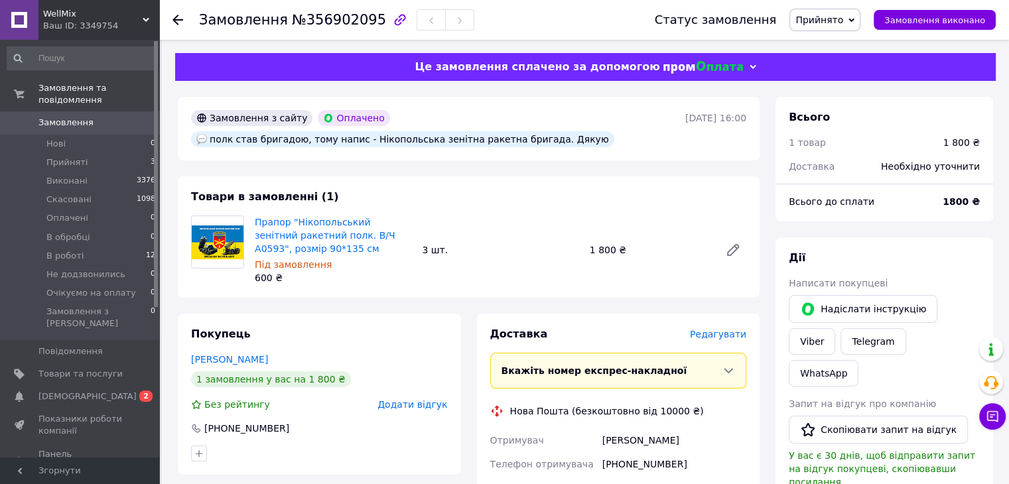
click at [722, 338] on span "Редагувати" at bounding box center [718, 334] width 56 height 11
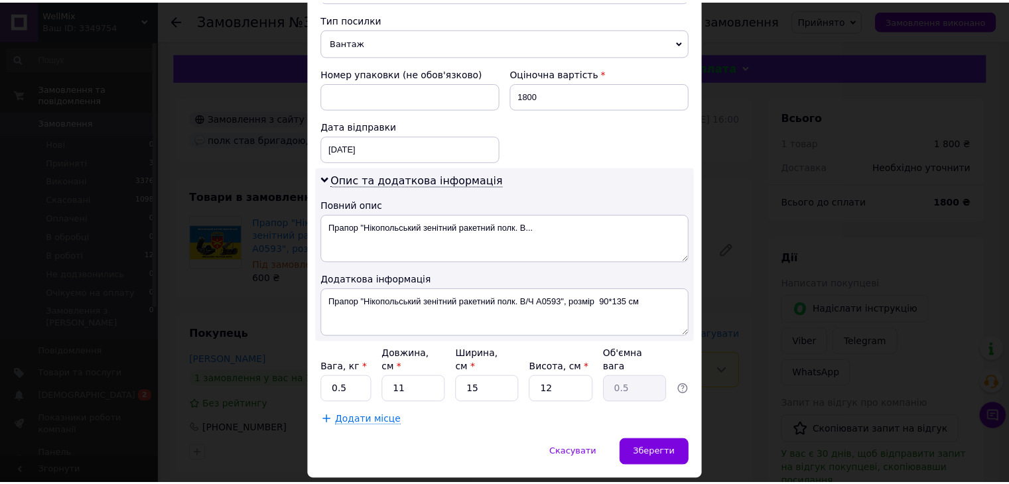
scroll to position [531, 0]
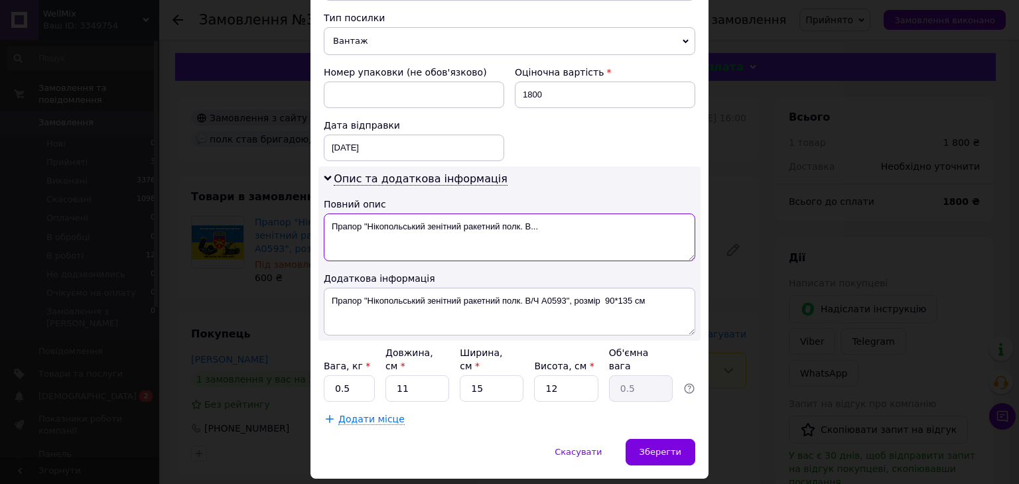
click at [572, 222] on textarea "Прапор "Нікопольський зенітний ракетний полк. В..." at bounding box center [509, 238] width 371 height 48
type textarea "Прапор"
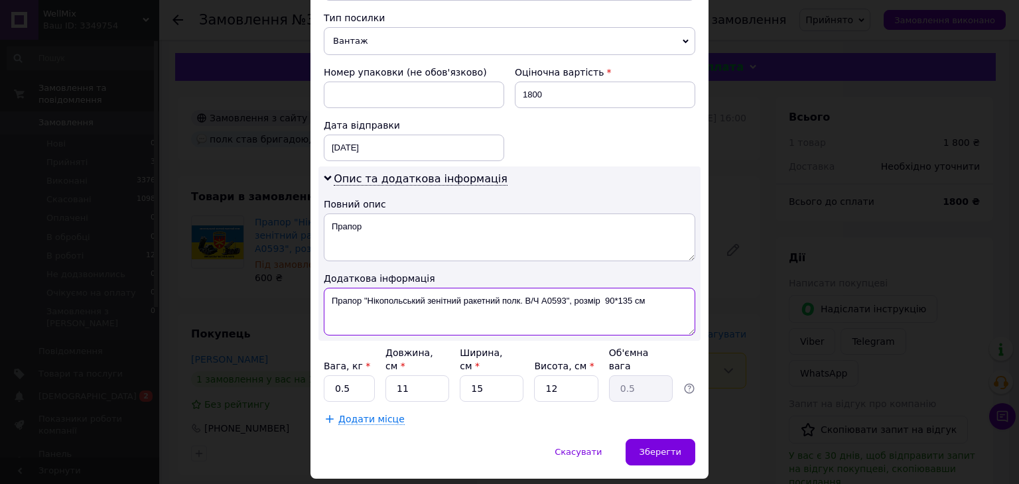
click at [651, 289] on textarea "Прапор "Нікопольський зенітний ракетний полк. В/Ч А0593", розмір 90*135 см" at bounding box center [509, 312] width 371 height 48
type textarea "Прапор"
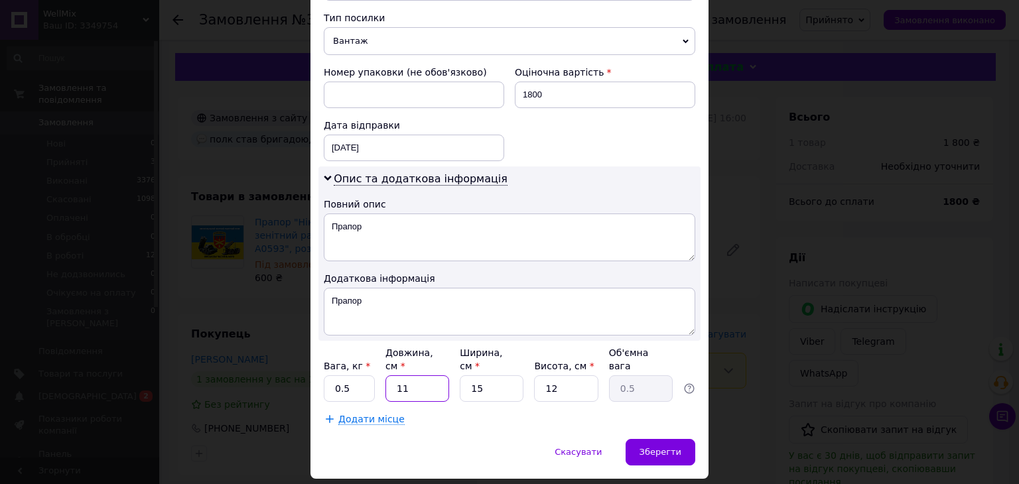
click at [430, 375] on input "11" at bounding box center [417, 388] width 64 height 27
type input "1"
type input "0.1"
type input "3"
type input "0.14"
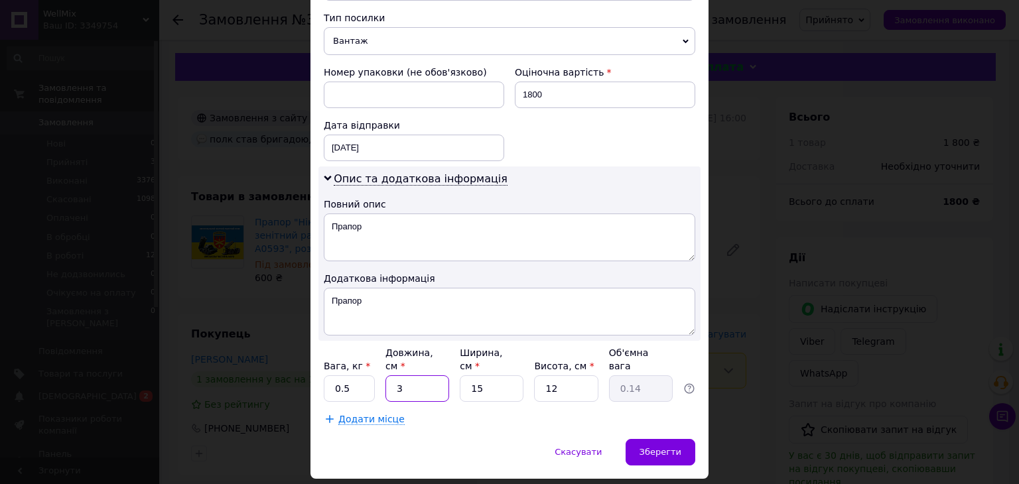
type input "38"
type input "1.71"
type input "38"
click at [499, 375] on input "15" at bounding box center [492, 388] width 64 height 27
type input "1"
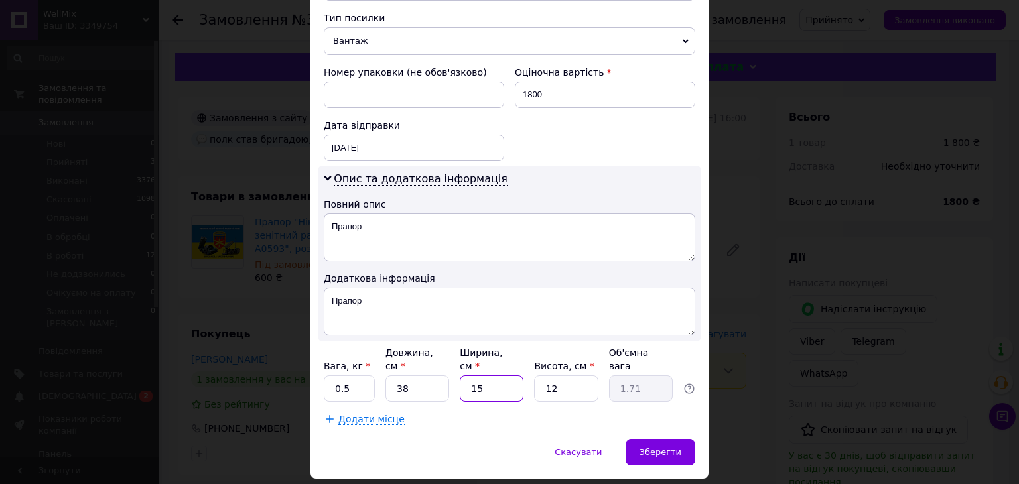
type input "0.11"
type input "3"
type input "0.34"
type input "34"
type input "3.88"
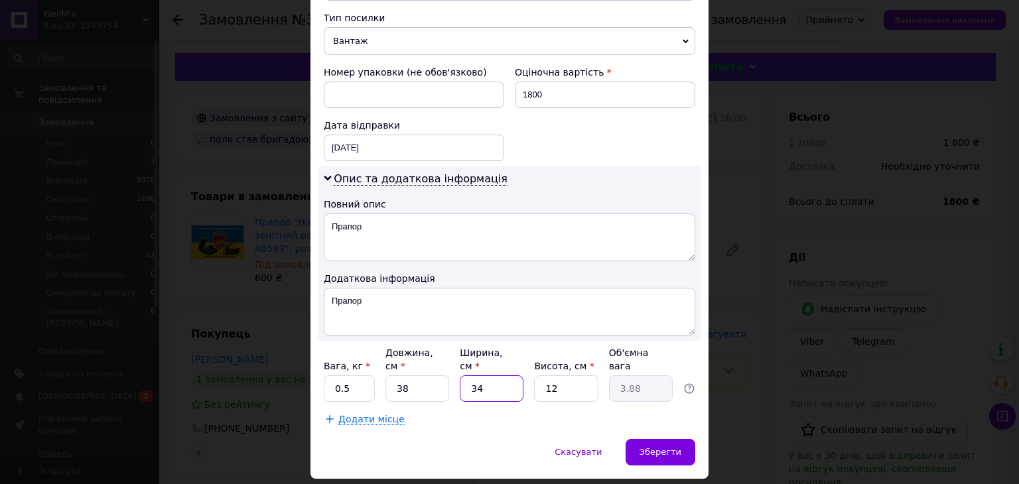
type input "34"
click at [568, 375] on input "12" at bounding box center [566, 388] width 64 height 27
type input "1"
type input "0.32"
type input "3"
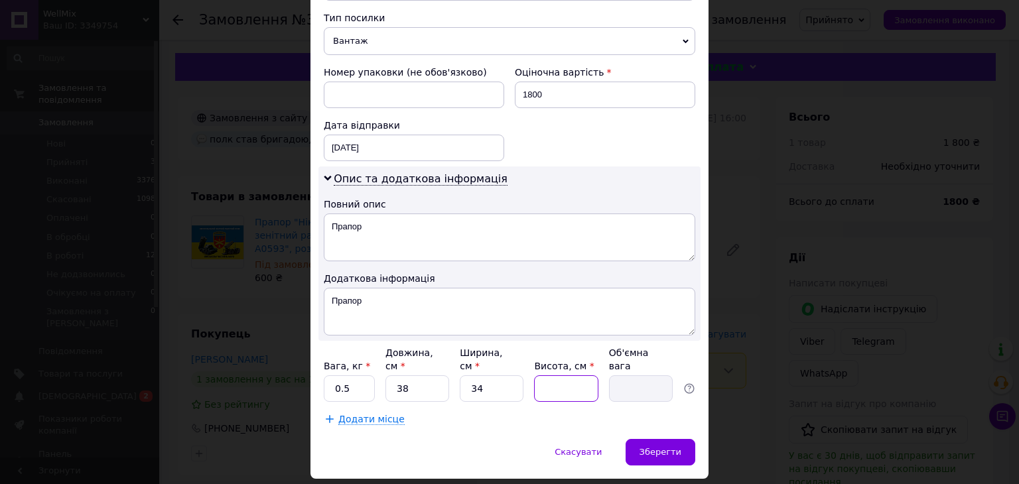
type input "0.97"
type input "3"
click at [364, 375] on input "0.5" at bounding box center [349, 388] width 51 height 27
type input "0"
type input "1"
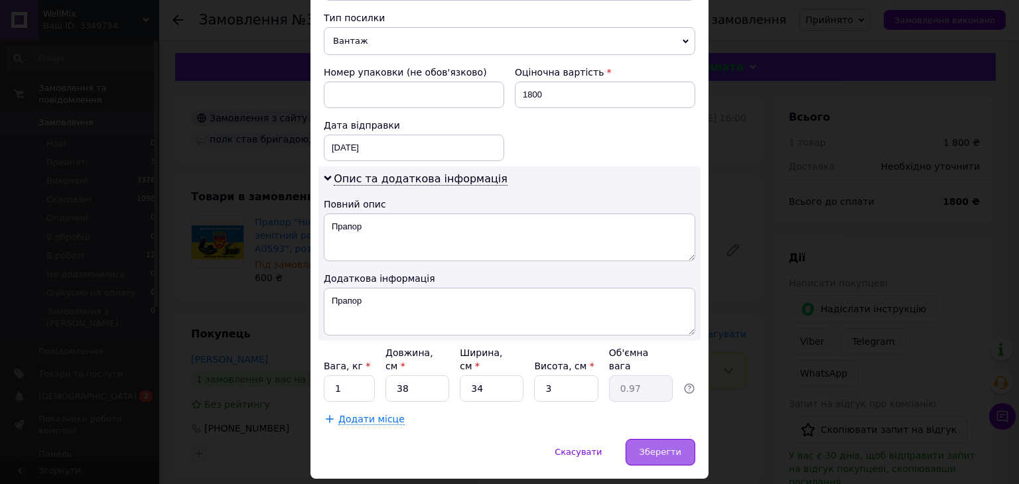
click at [665, 447] on span "Зберегти" at bounding box center [660, 452] width 42 height 10
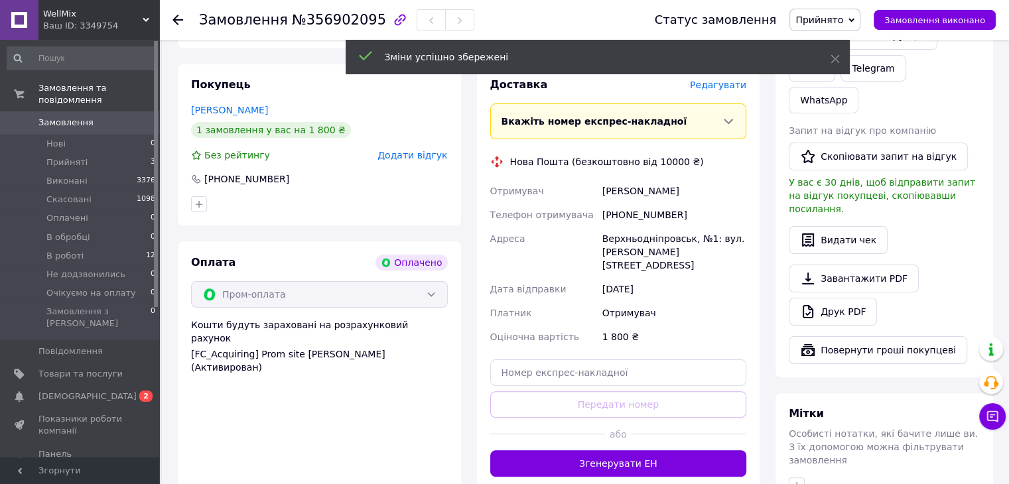
scroll to position [265, 0]
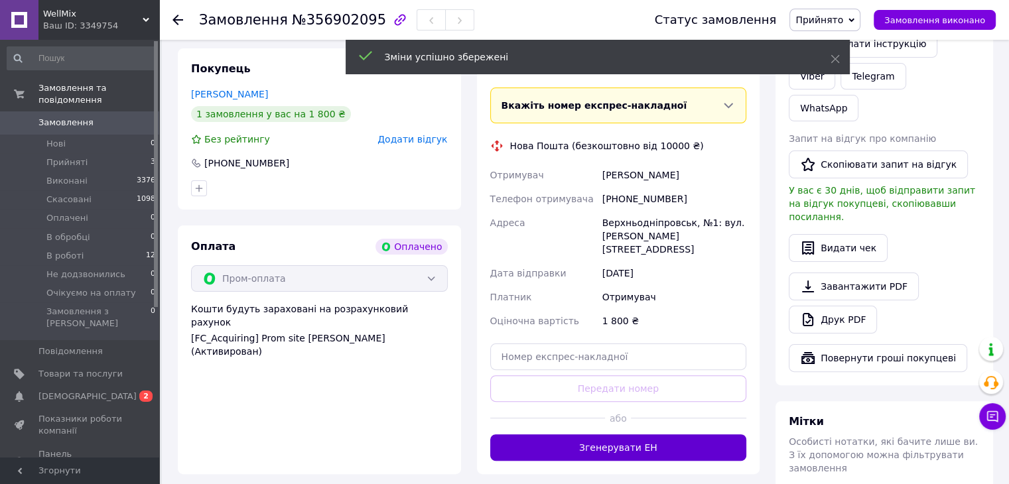
click at [610, 434] on button "Згенерувати ЕН" at bounding box center [618, 447] width 257 height 27
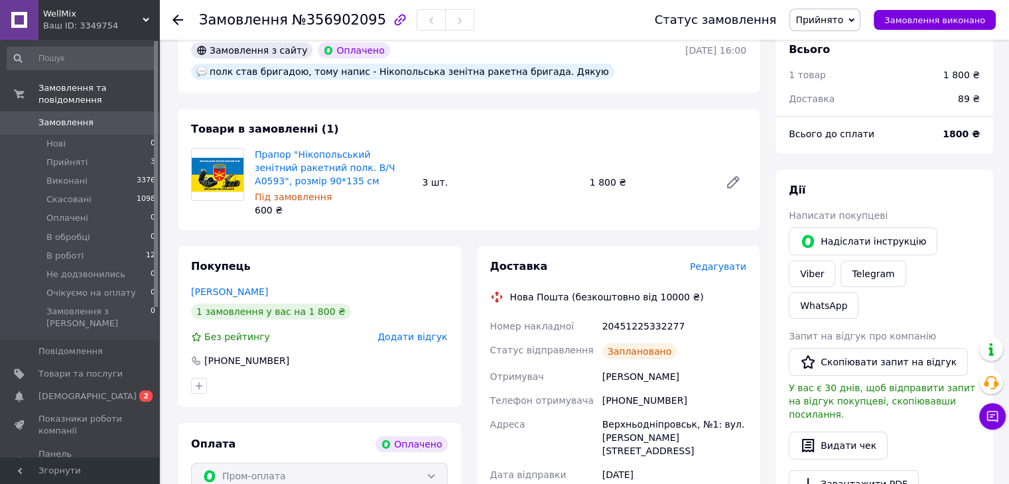
scroll to position [66, 0]
drag, startPoint x: 680, startPoint y: 377, endPoint x: 599, endPoint y: 382, distance: 81.7
click at [600, 382] on div "[PERSON_NAME]" at bounding box center [674, 378] width 149 height 24
copy div "[PERSON_NAME]"
drag, startPoint x: 671, startPoint y: 404, endPoint x: 618, endPoint y: 401, distance: 53.2
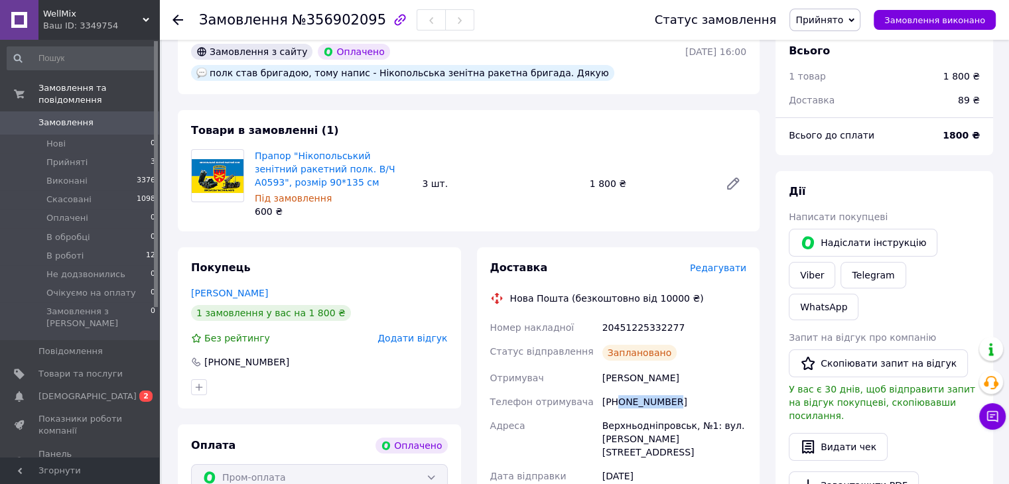
click at [618, 401] on div "[PHONE_NUMBER]" at bounding box center [674, 402] width 149 height 24
copy div "0953967041"
drag, startPoint x: 684, startPoint y: 332, endPoint x: 601, endPoint y: 330, distance: 83.6
click at [601, 330] on div "20451225332277" at bounding box center [674, 328] width 149 height 24
copy div "20451225332277"
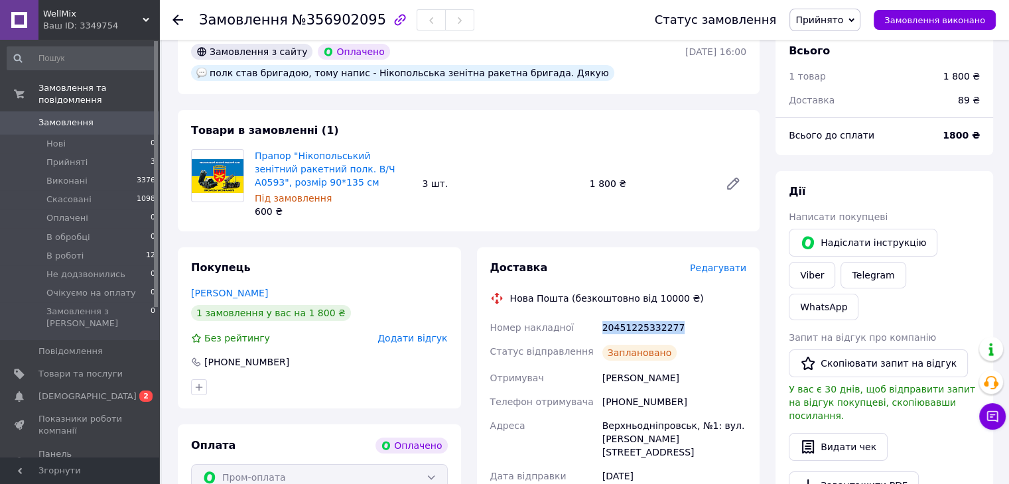
click at [832, 19] on span "Прийнято" at bounding box center [819, 20] width 48 height 11
click at [835, 128] on li "В роботі" at bounding box center [841, 126] width 103 height 20
click at [80, 117] on span "Замовлення" at bounding box center [65, 123] width 55 height 12
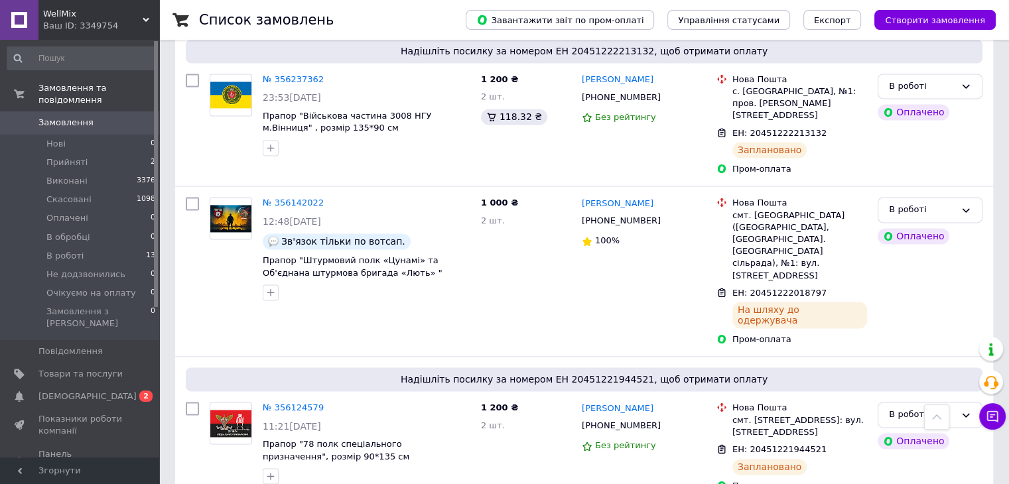
scroll to position [1857, 0]
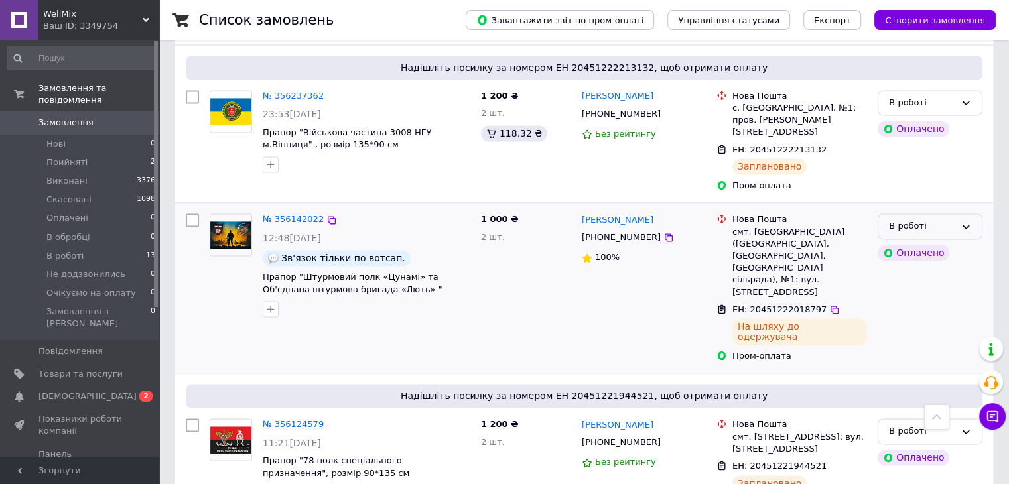
click at [937, 220] on div "В роботі" at bounding box center [922, 227] width 66 height 14
click at [904, 267] on li "Виконано" at bounding box center [929, 279] width 103 height 25
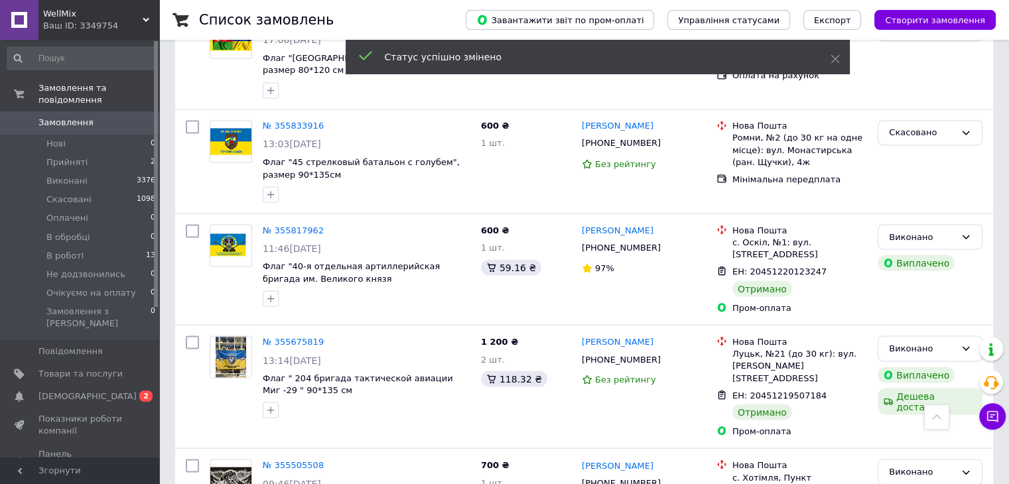
scroll to position [2374, 0]
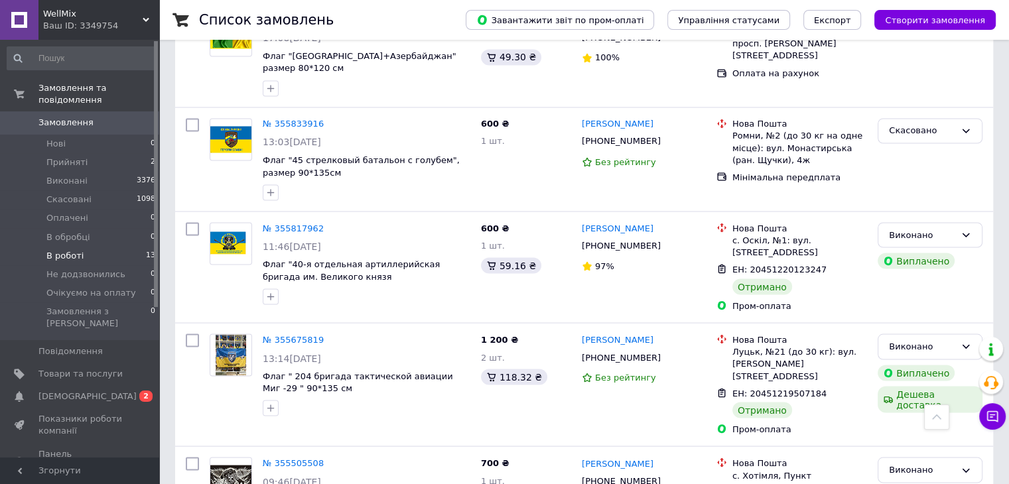
click at [77, 250] on span "В роботі" at bounding box center [64, 256] width 37 height 12
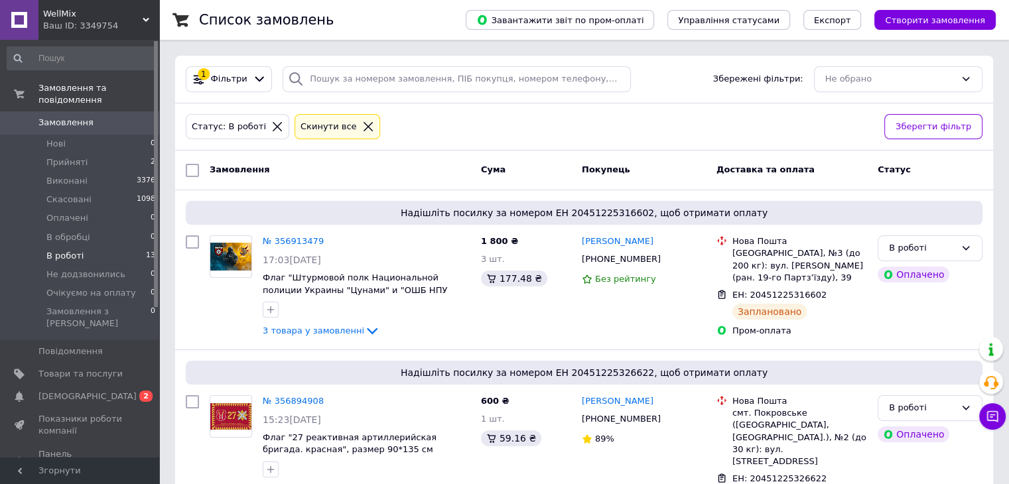
click at [362, 122] on icon at bounding box center [368, 127] width 12 height 12
